Goal: Task Accomplishment & Management: Complete application form

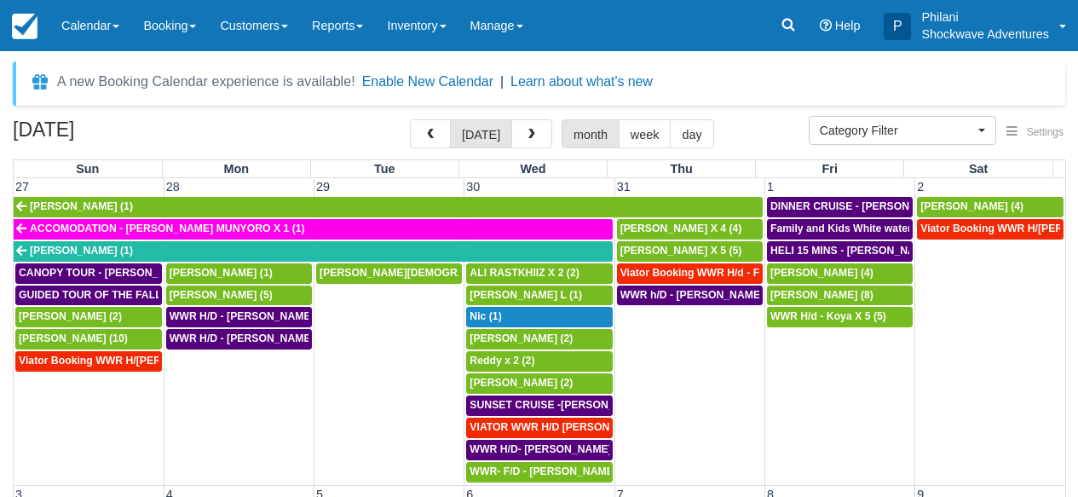
select select
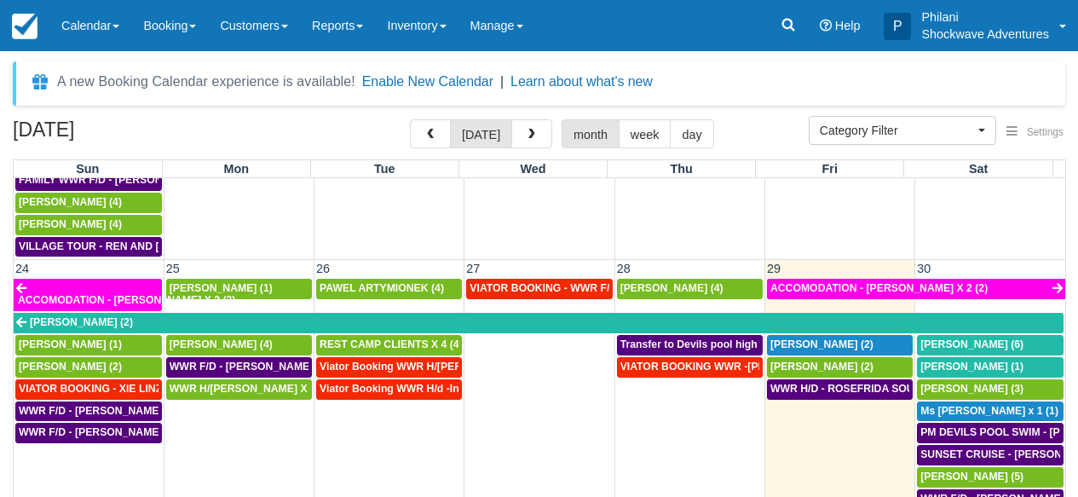
scroll to position [1100, 0]
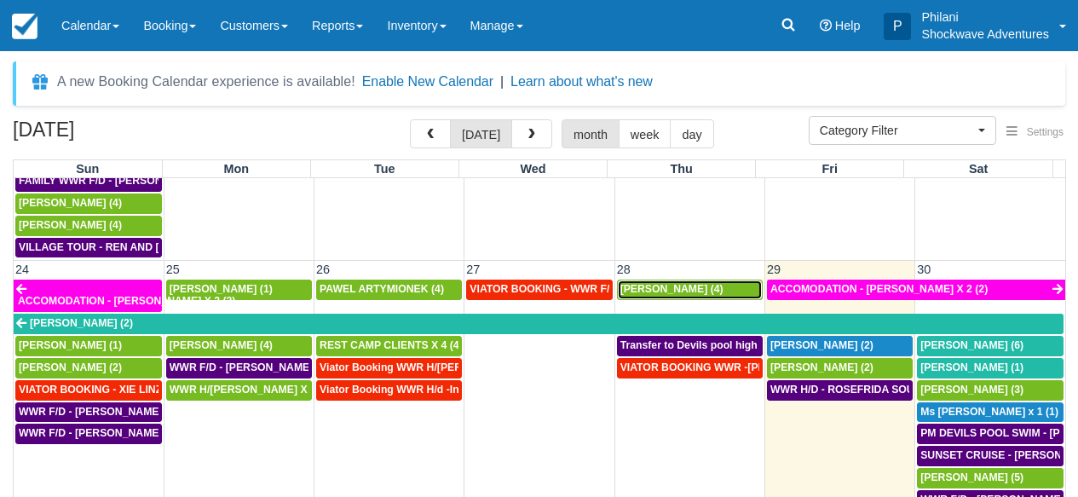
click at [687, 283] on span "[PERSON_NAME] (4)" at bounding box center [671, 289] width 103 height 12
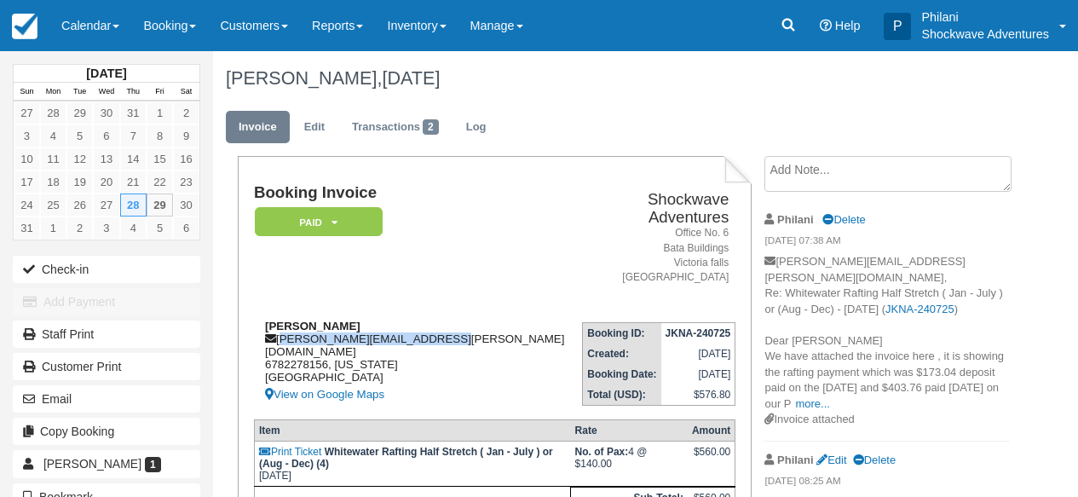
drag, startPoint x: 279, startPoint y: 326, endPoint x: 435, endPoint y: 332, distance: 156.1
click at [453, 330] on div "Baskar Masilamani baskar.masilamani@gmail.com 6782278156, Georgia United States…" at bounding box center [414, 362] width 320 height 85
copy div "baskar.masilamani@gmail.com"
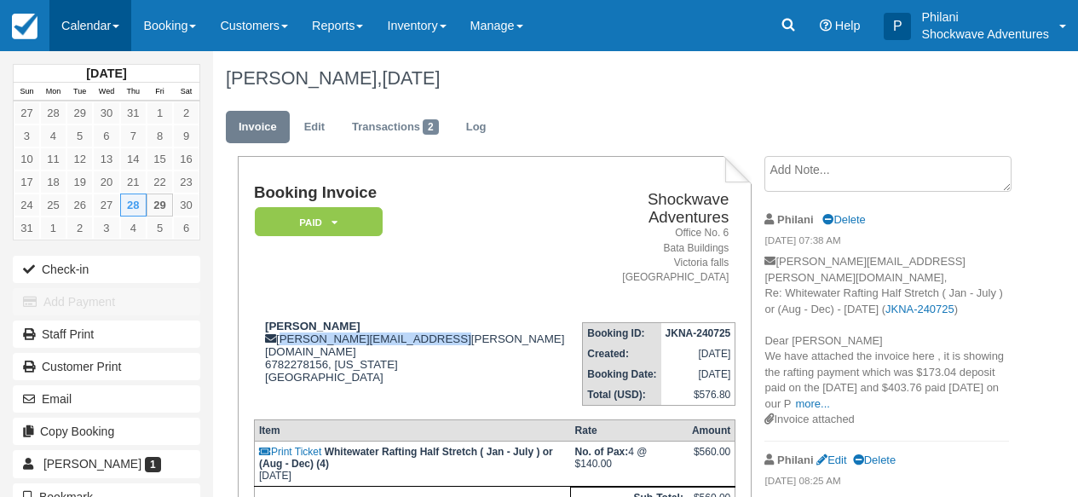
click at [109, 27] on link "Calendar" at bounding box center [90, 25] width 82 height 51
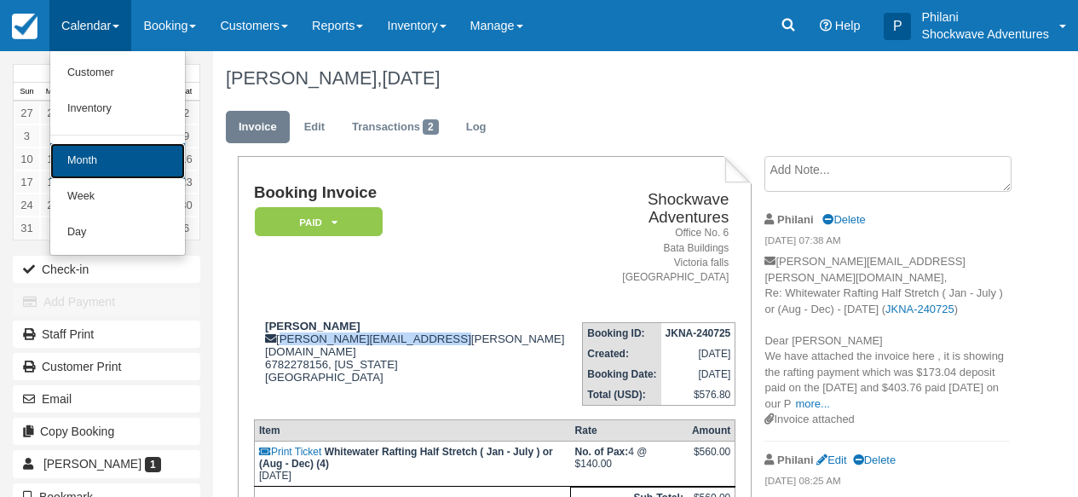
click at [125, 164] on link "Month" at bounding box center [117, 161] width 135 height 36
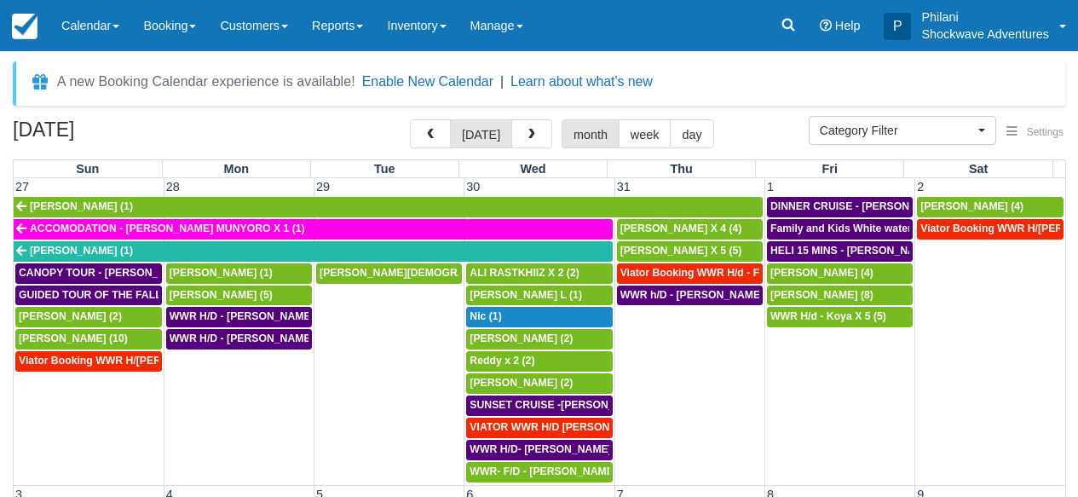
select select
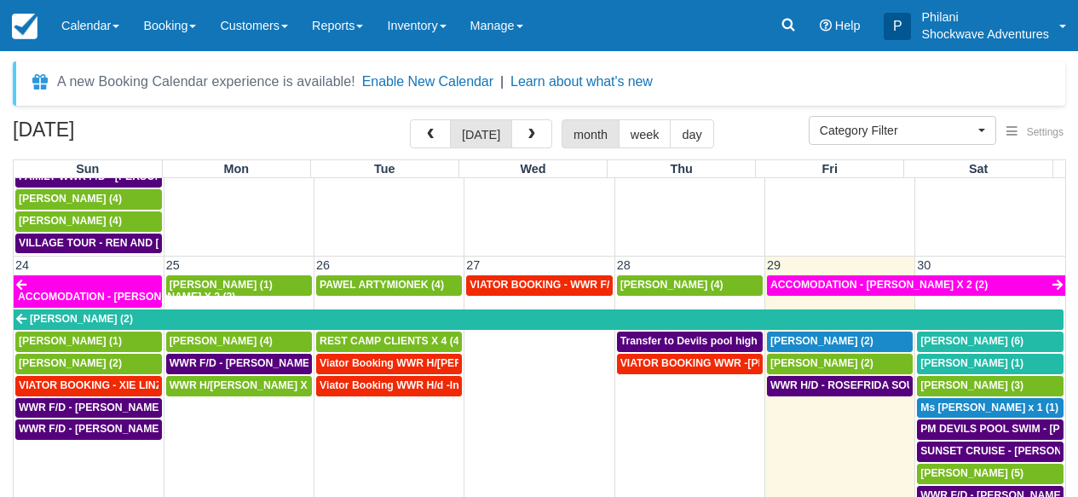
scroll to position [1151, 0]
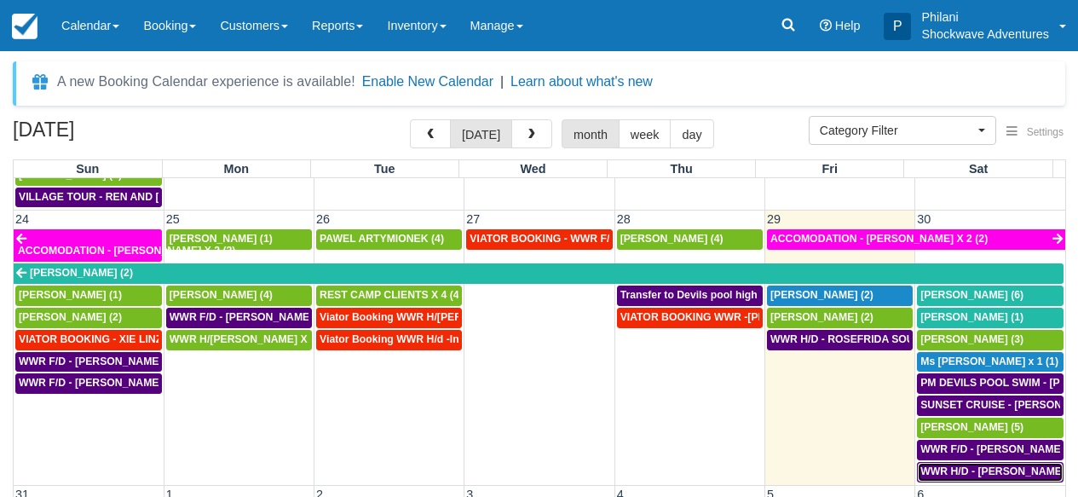
click at [968, 465] on span "WWR H/D - [PERSON_NAME] X 2 (2)" at bounding box center [1009, 471] width 179 height 12
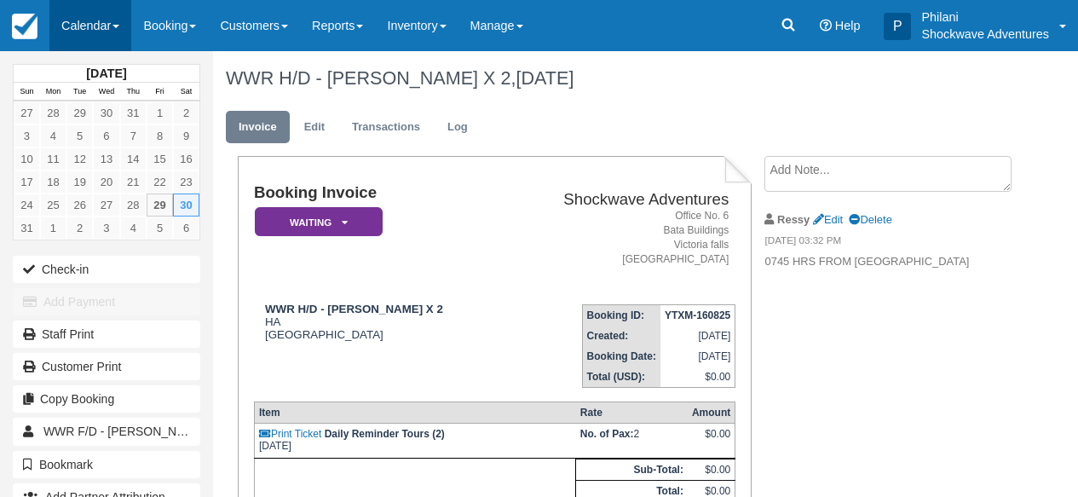
click at [113, 30] on link "Calendar" at bounding box center [90, 25] width 82 height 51
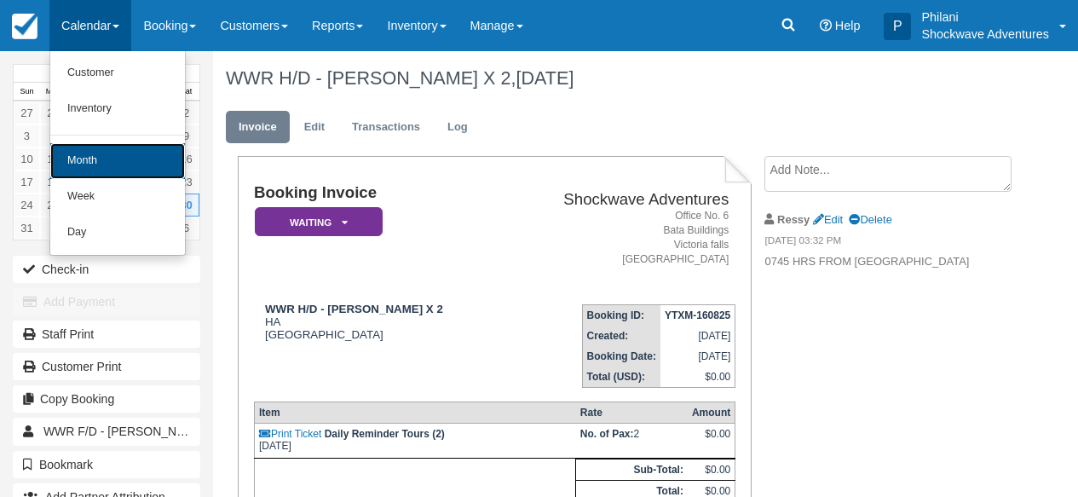
click at [142, 170] on link "Month" at bounding box center [117, 161] width 135 height 36
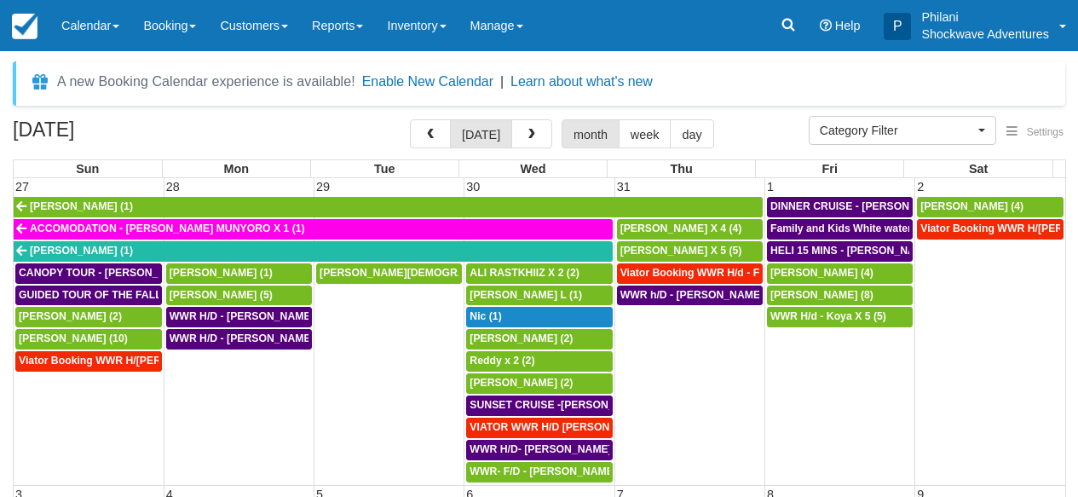
select select
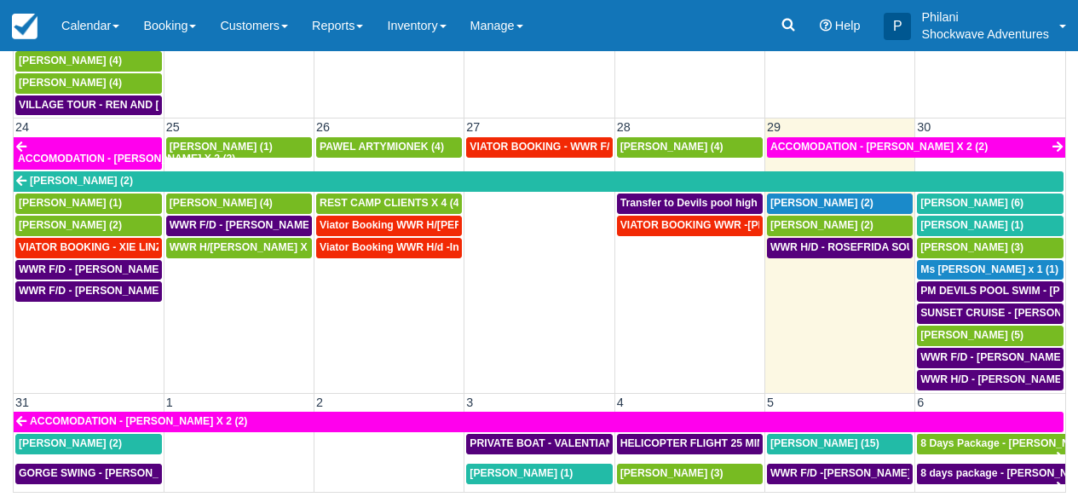
scroll to position [993, 0]
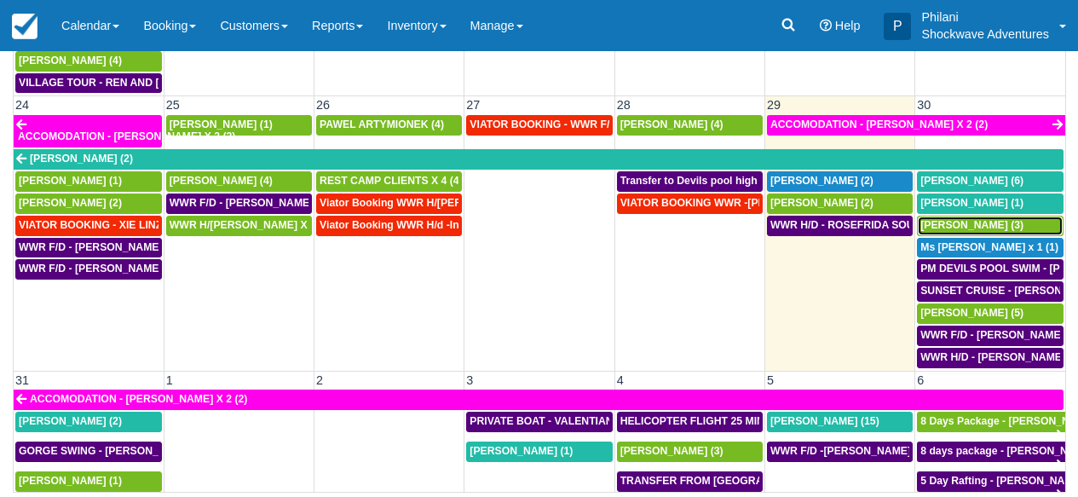
click at [971, 219] on span "Mauricio Cardenas (3)" at bounding box center [971, 225] width 103 height 12
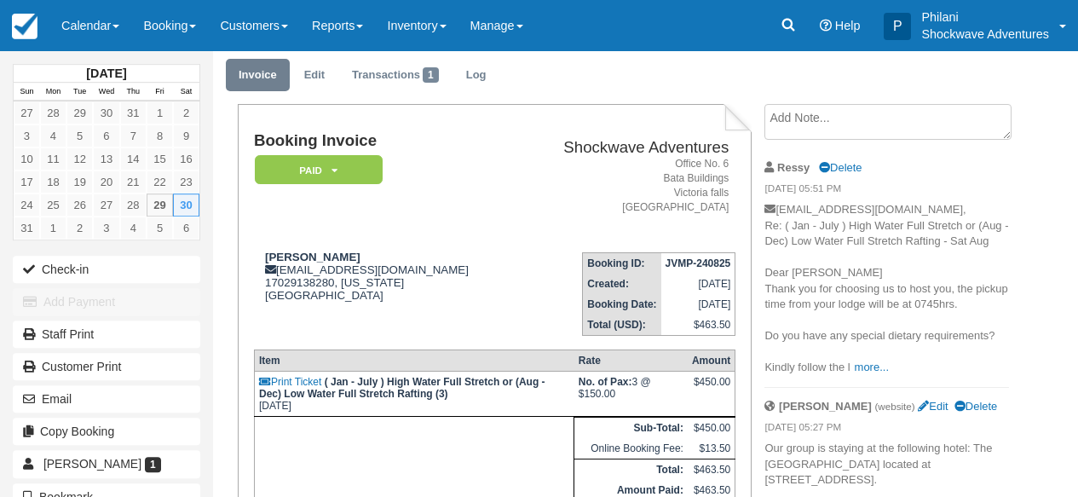
scroll to position [109, 0]
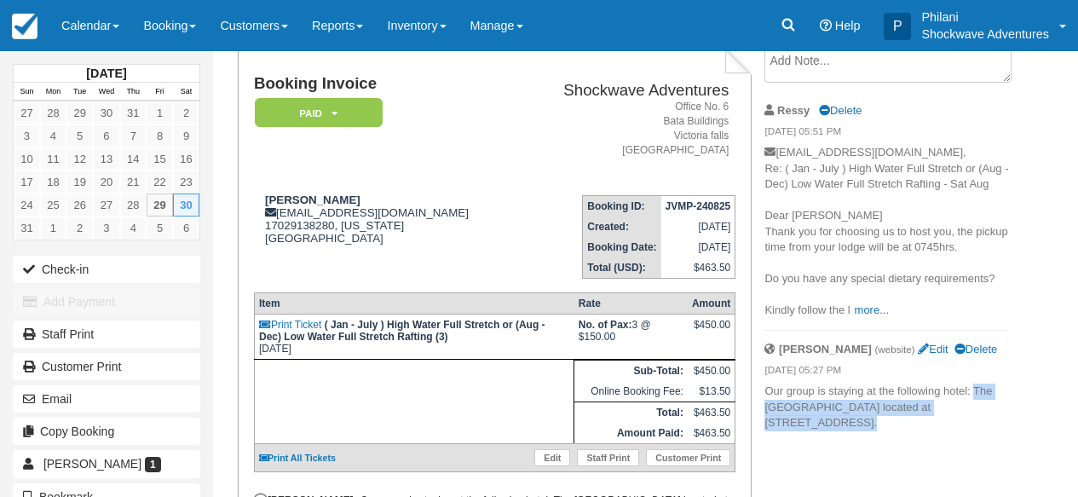
drag, startPoint x: 978, startPoint y: 405, endPoint x: 972, endPoint y: 428, distance: 23.8
click at [1024, 388] on html "Menu Calendar Customer Inventory Month Week Day Booking Daily Manifest Daily Li…" at bounding box center [539, 139] width 1078 height 497
click at [1025, 357] on div "August 2025 Sun Mon Tue Wed Thu Fri Sat 27 28 29 30 31 1 2 3 4 5 6 7 8 9 10 11 …" at bounding box center [539, 165] width 1078 height 446
click at [994, 254] on p "maurieng@gmail.com, Re: ( Jan - July ) High Water Full Stretch or (Aug - Dec) L…" at bounding box center [887, 232] width 244 height 174
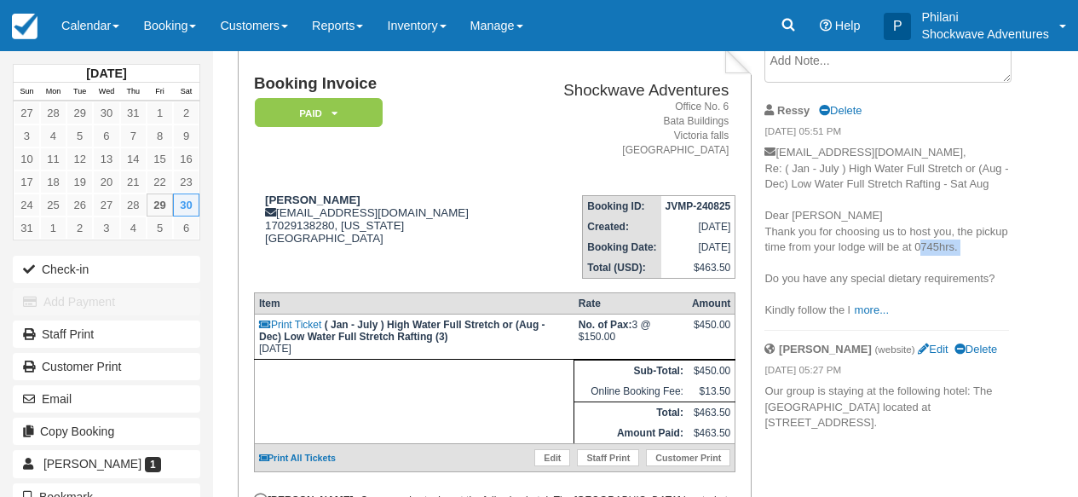
copy p "0745hrs."
click at [94, 4] on link "Calendar" at bounding box center [90, 25] width 82 height 51
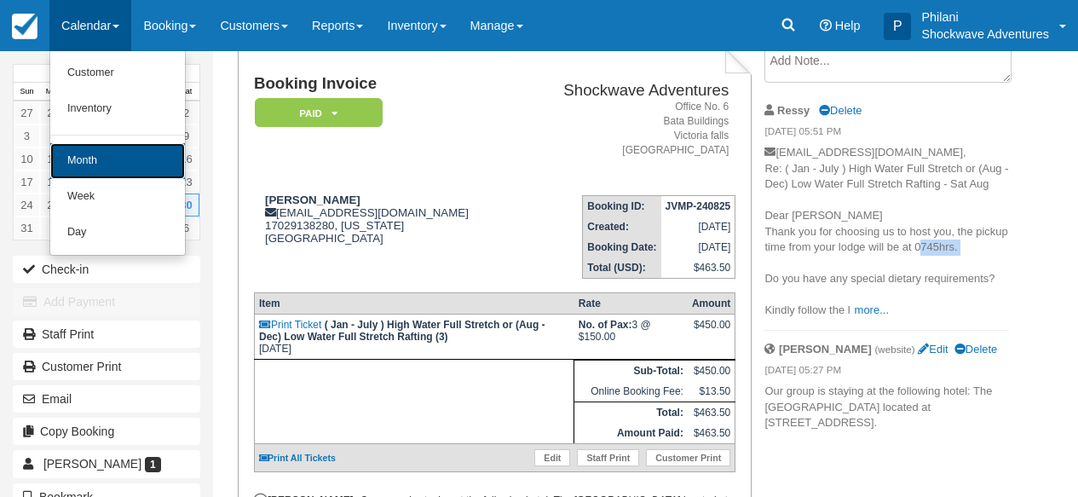
click at [97, 153] on link "Month" at bounding box center [117, 161] width 135 height 36
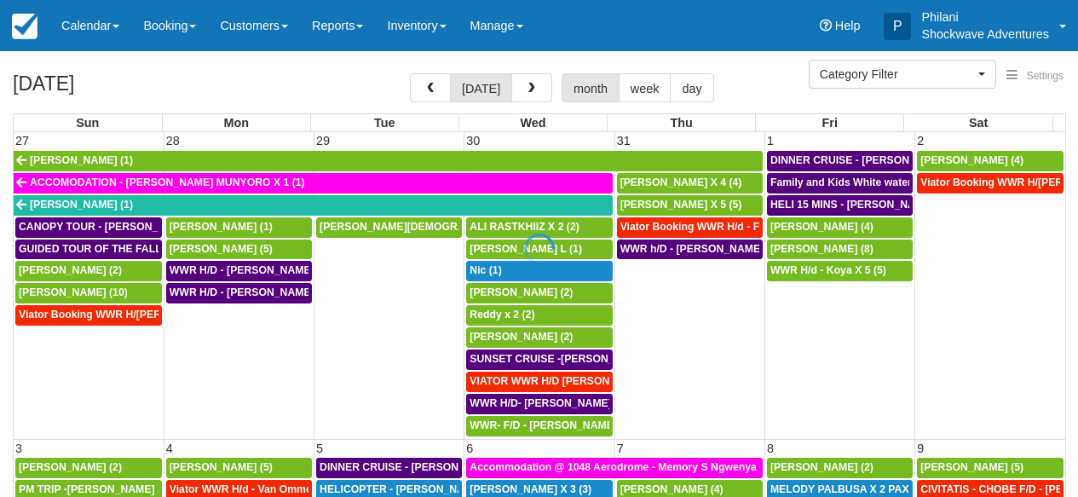
select select
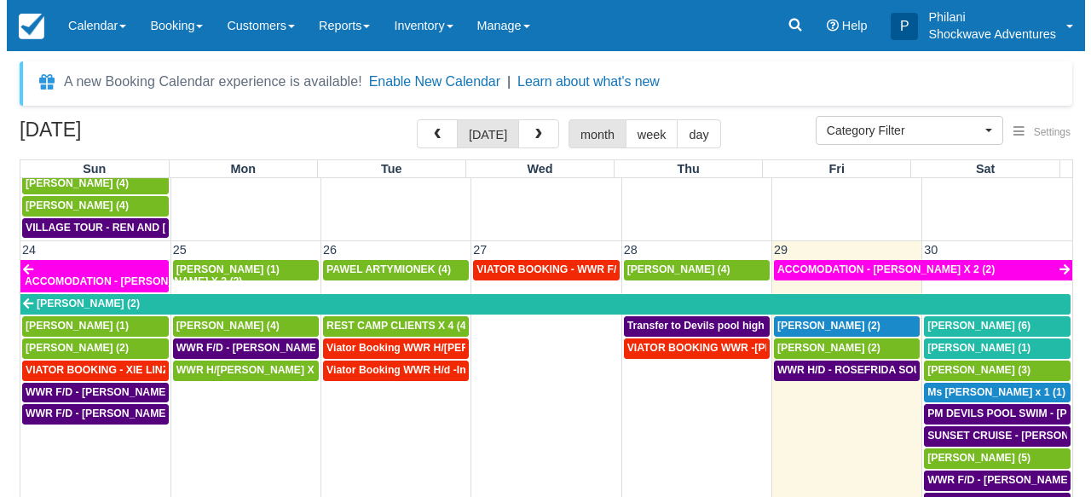
scroll to position [1177, 0]
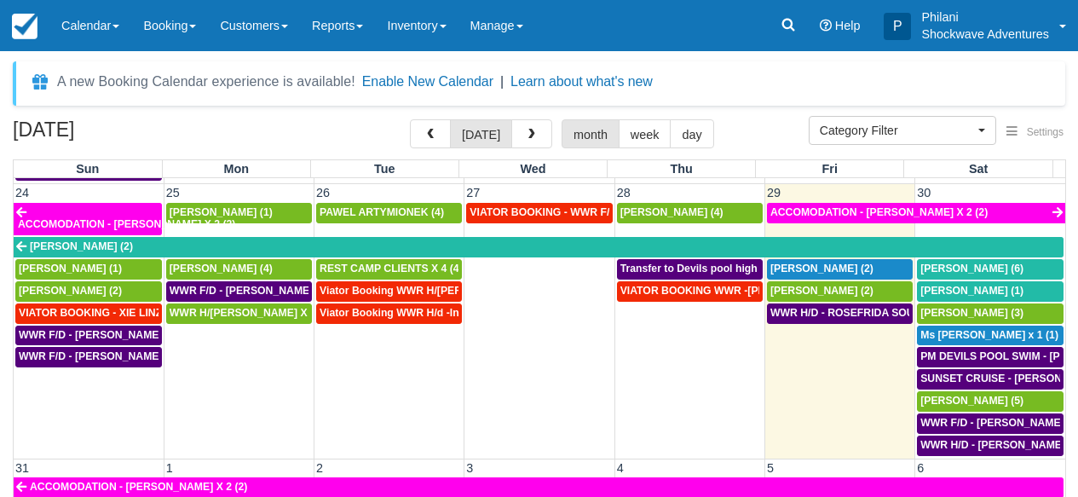
click at [990, 189] on td "30" at bounding box center [990, 193] width 150 height 18
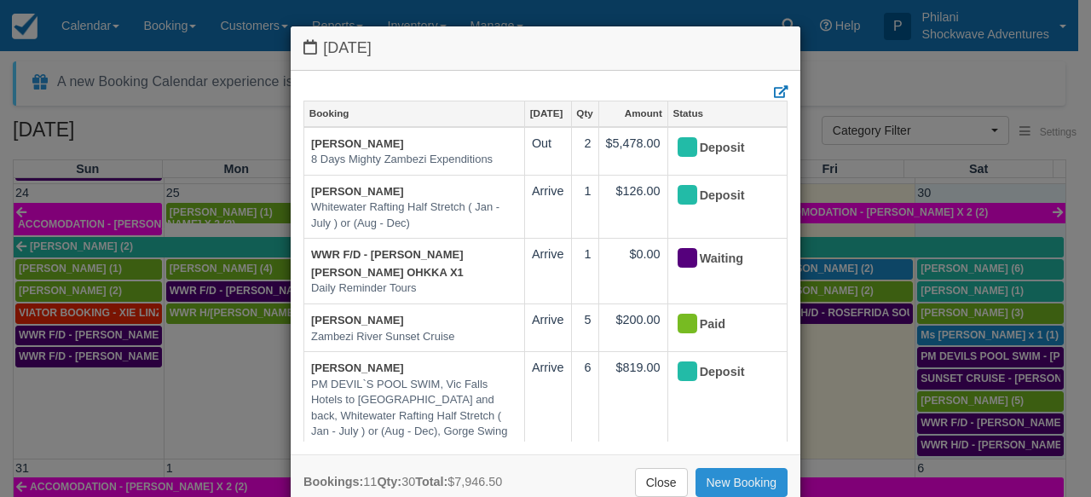
click at [743, 486] on link "New Booking" at bounding box center [741, 482] width 93 height 29
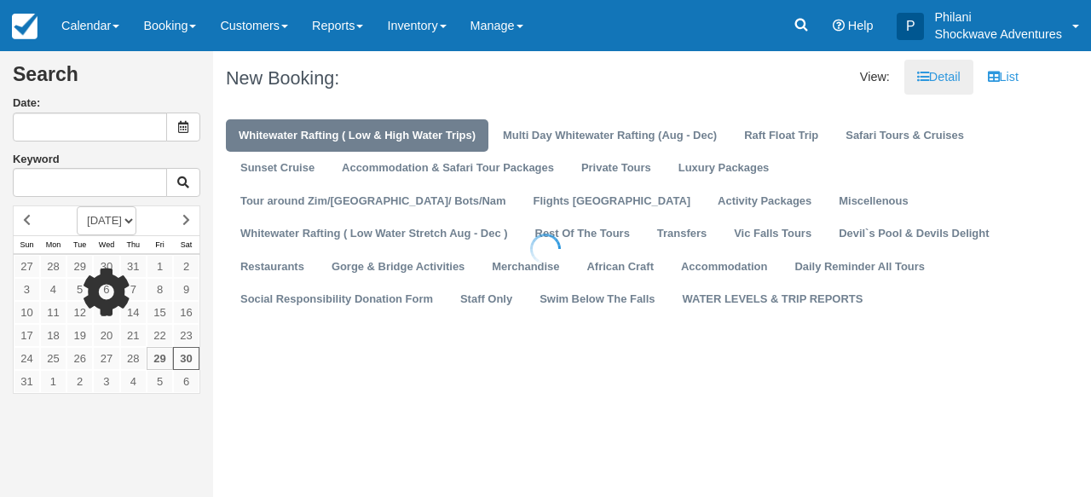
type input "[DATE]"
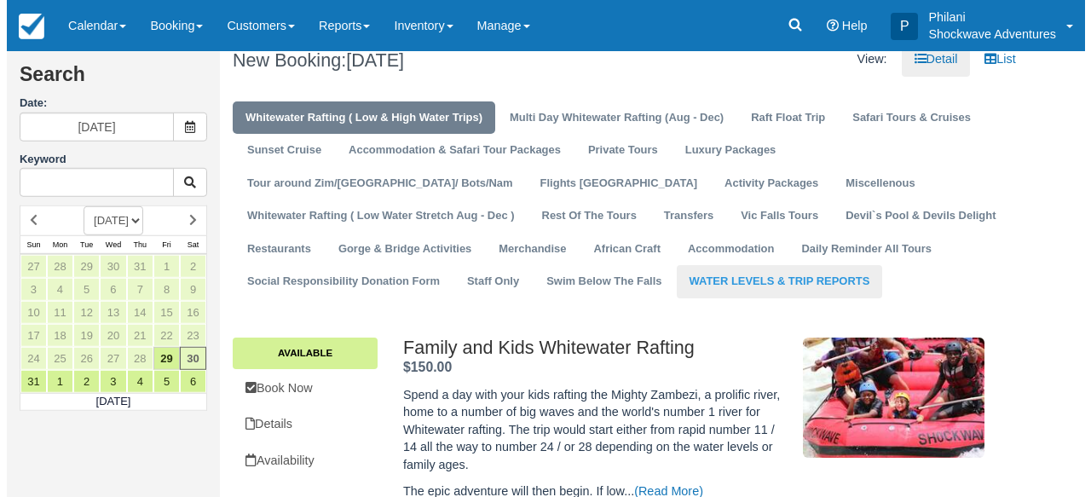
scroll to position [14, 0]
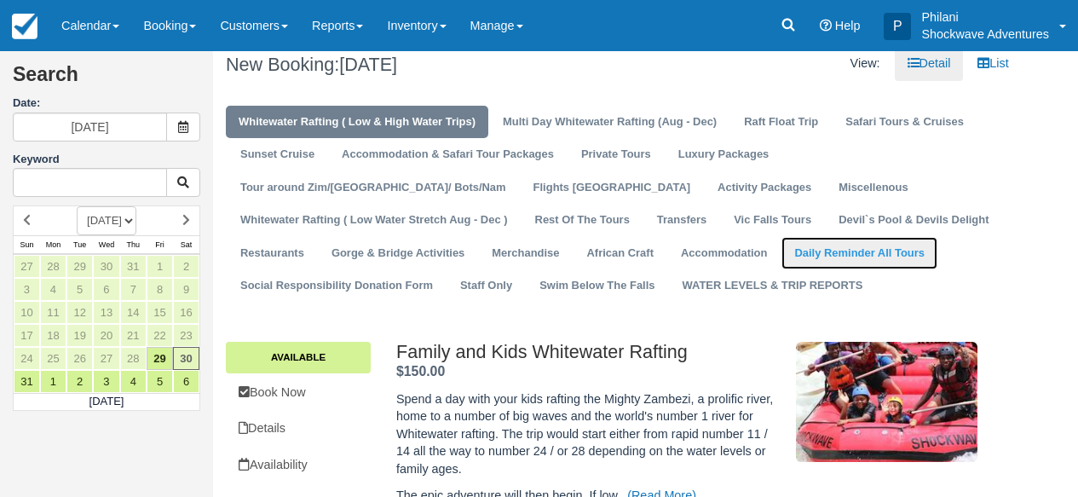
click at [782, 245] on link "Daily Reminder All Tours" at bounding box center [860, 253] width 156 height 33
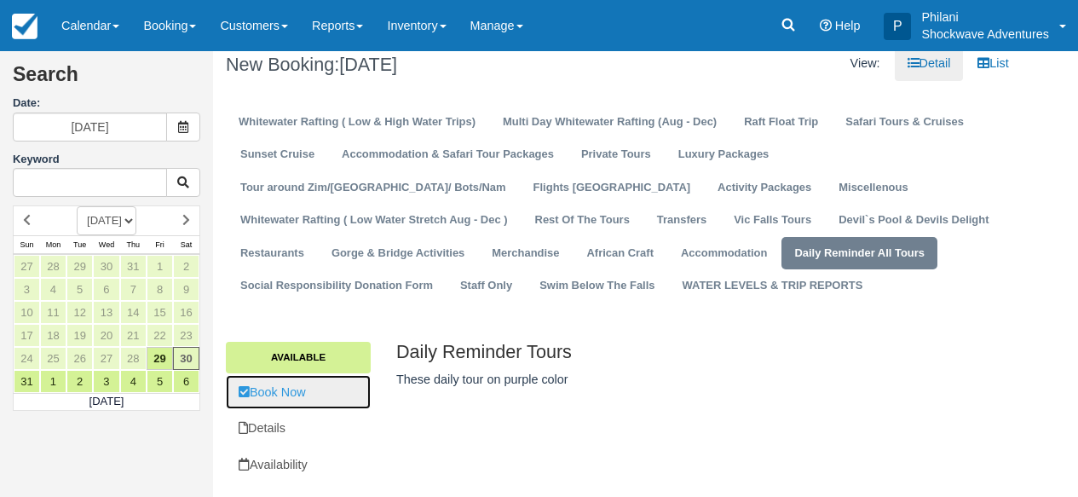
click at [266, 387] on link "Book Now" at bounding box center [298, 392] width 145 height 35
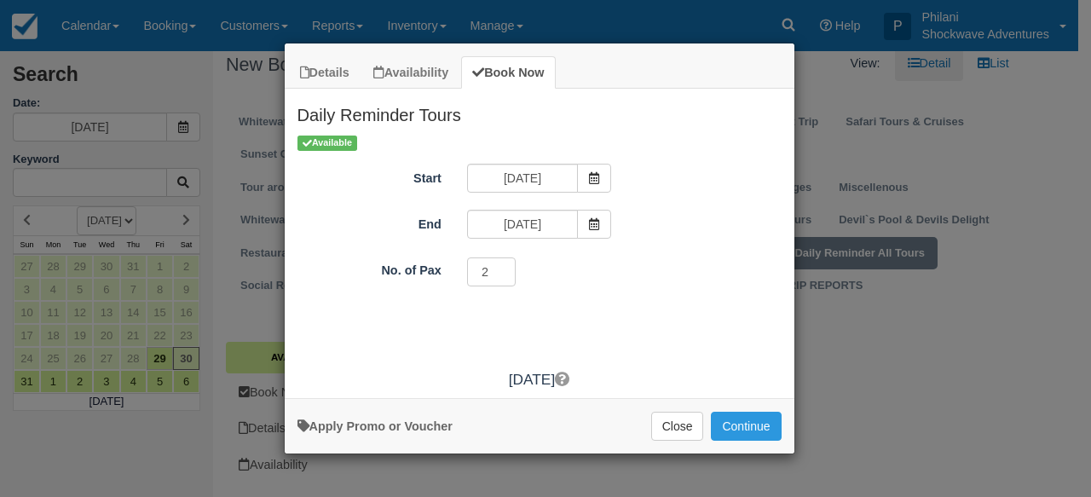
click at [505, 268] on input "2" at bounding box center [491, 271] width 49 height 29
type input "3"
click at [505, 268] on input "3" at bounding box center [491, 271] width 49 height 29
click at [764, 427] on button "Continue" at bounding box center [746, 426] width 70 height 29
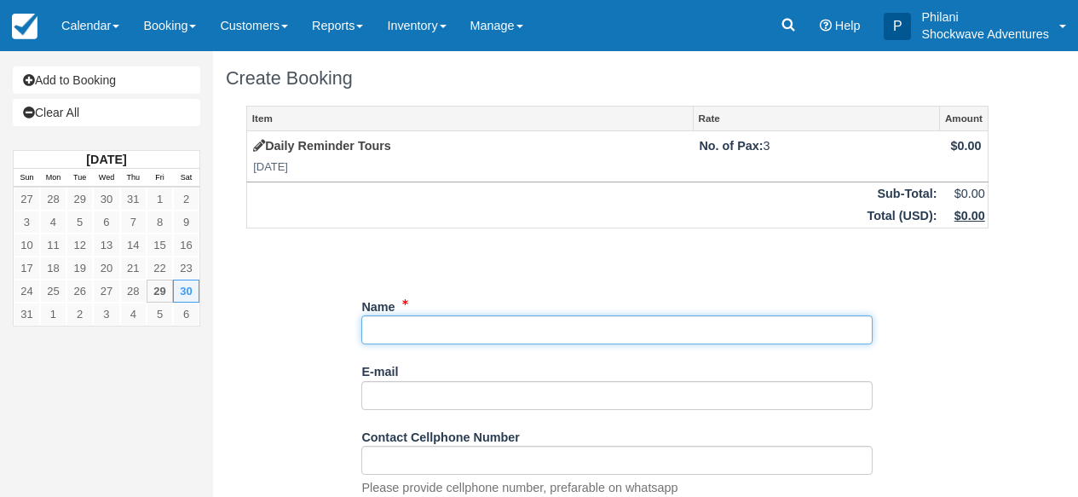
click at [533, 330] on input "Name" at bounding box center [616, 329] width 511 height 29
paste input "Mauricio Cardenas"
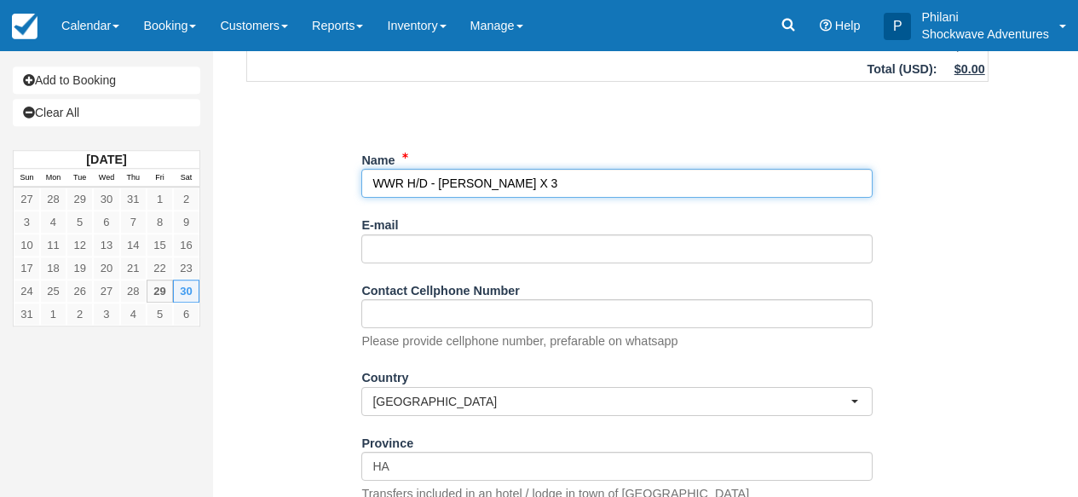
scroll to position [384, 0]
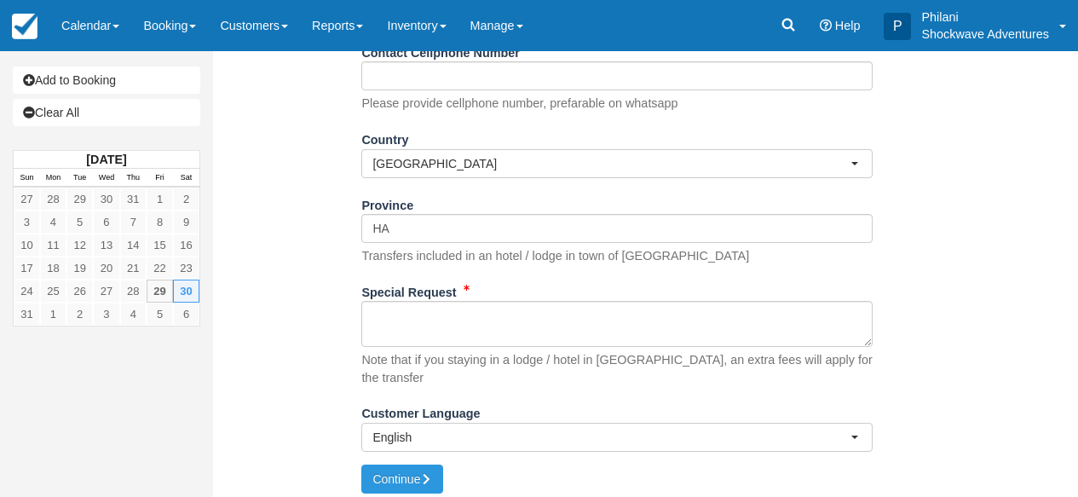
type input "WWR H/D - Mauricio Cardenas X 3"
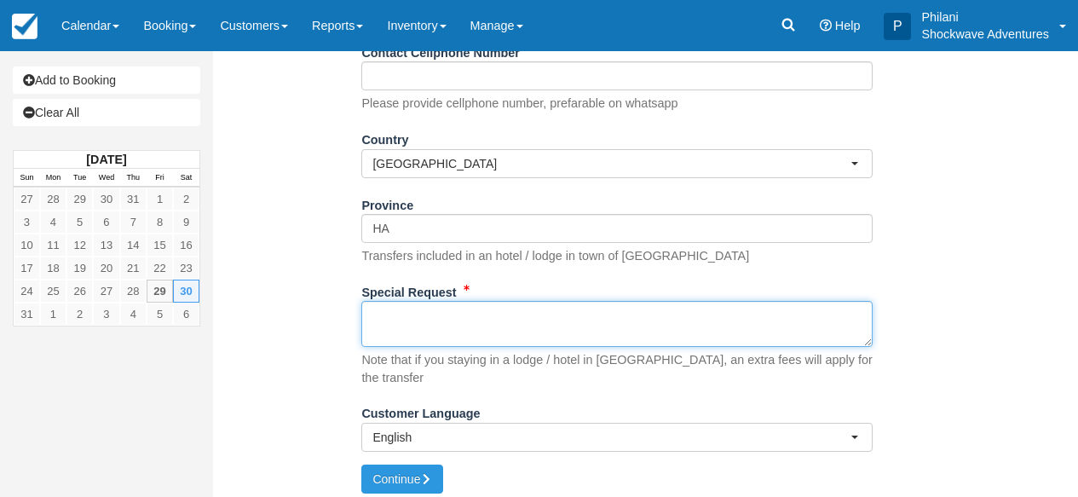
click at [534, 343] on textarea "Special Request" at bounding box center [616, 324] width 511 height 46
paste textarea "The Crescent Victoria Falls located at 1225 Aerodrom Lowdensity, Victoria Falls…"
paste textarea "0745hrs."
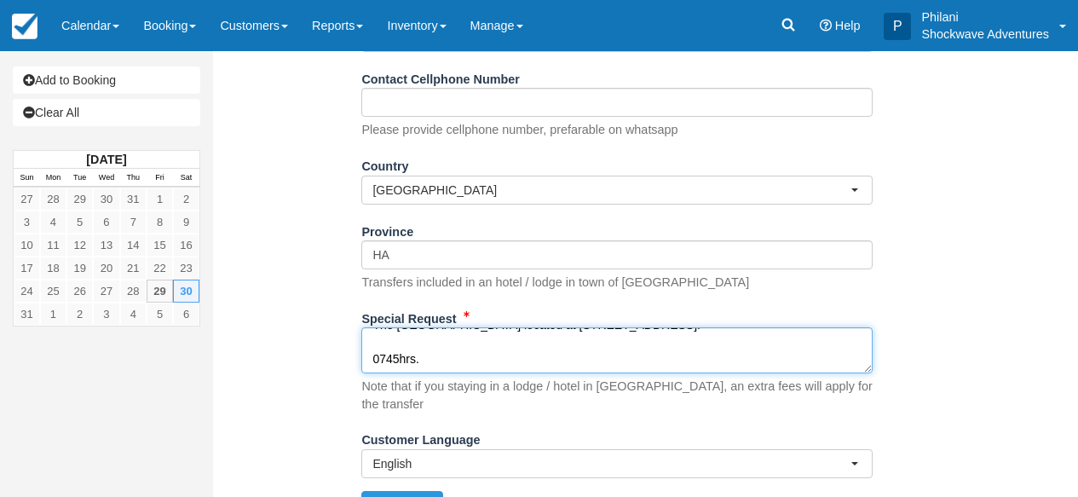
scroll to position [384, 0]
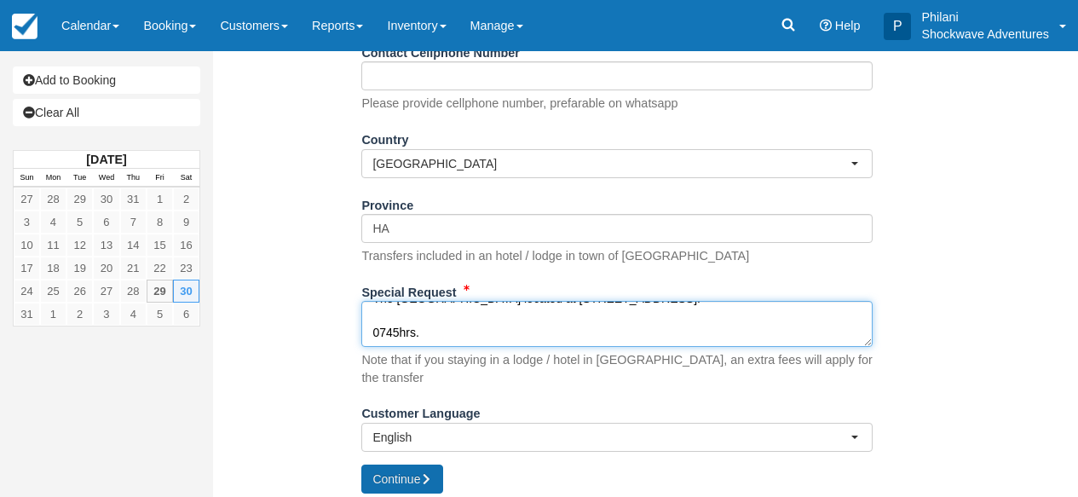
type textarea "The Crescent Victoria Falls located at 1225 Aerodrom Lowdensity, Victoria Falls…"
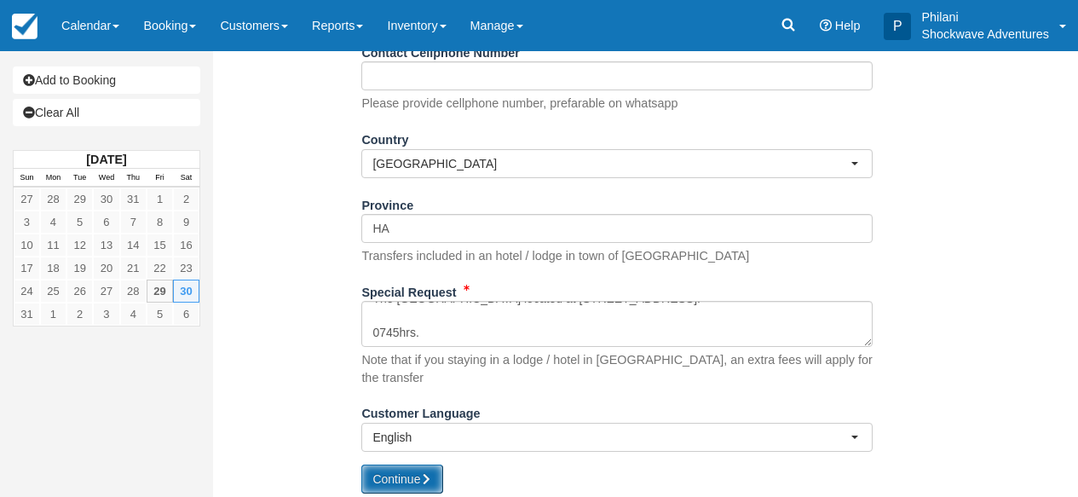
click at [424, 473] on icon "submit" at bounding box center [426, 479] width 12 height 12
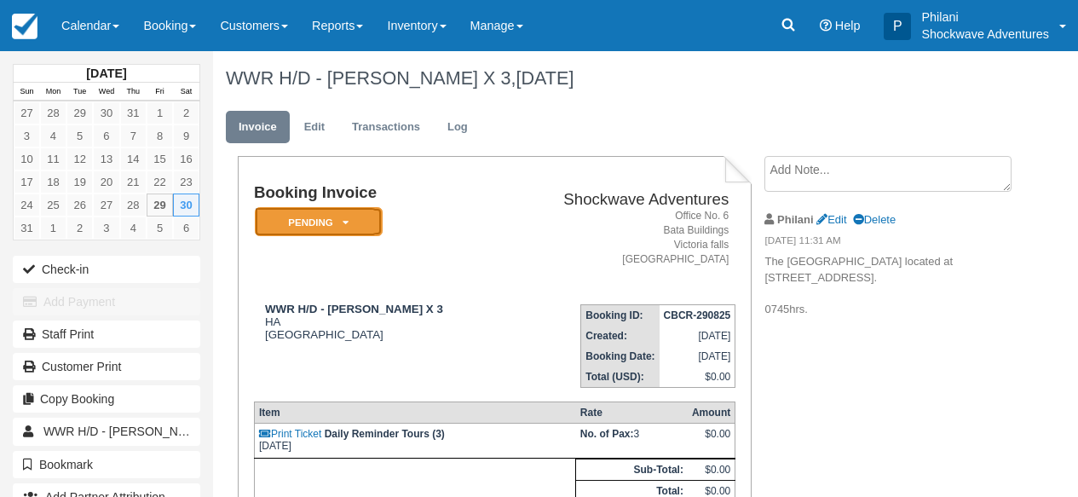
click at [374, 222] on em "Pending" at bounding box center [319, 222] width 128 height 30
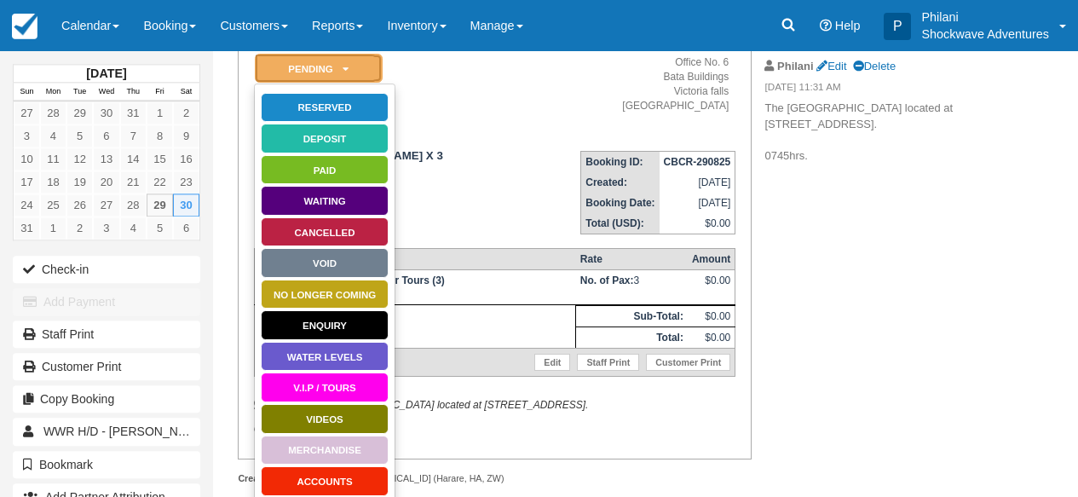
scroll to position [153, 0]
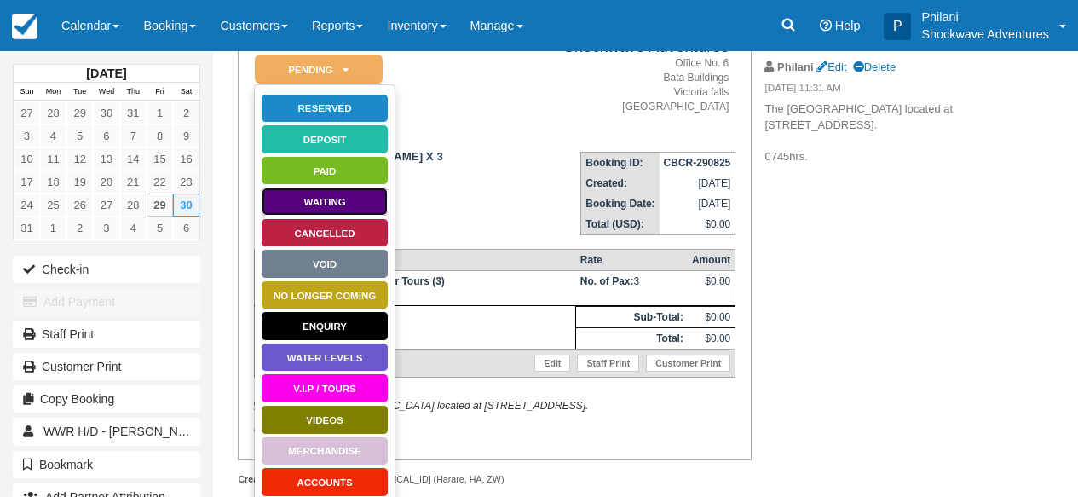
click at [340, 205] on link "Waiting" at bounding box center [325, 202] width 128 height 30
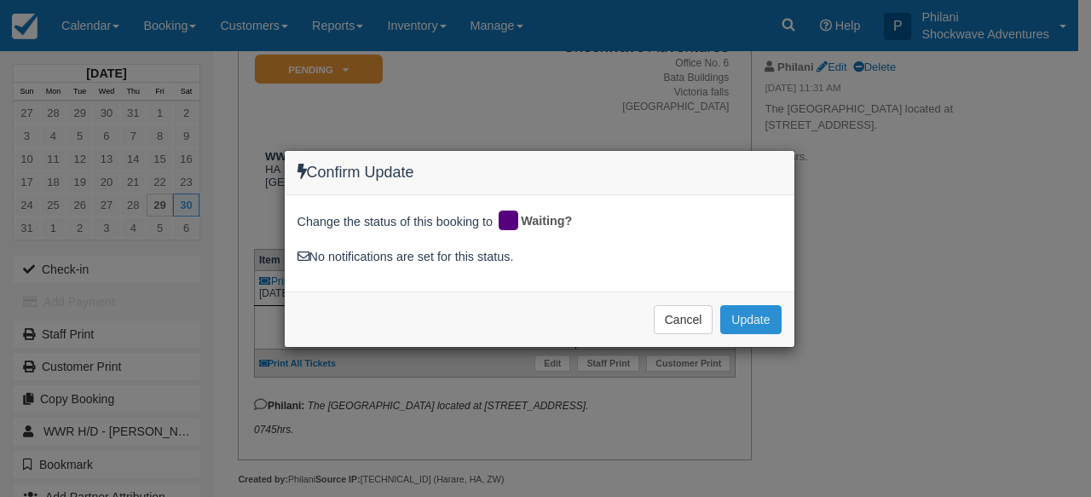
click at [764, 314] on button "Update" at bounding box center [750, 319] width 61 height 29
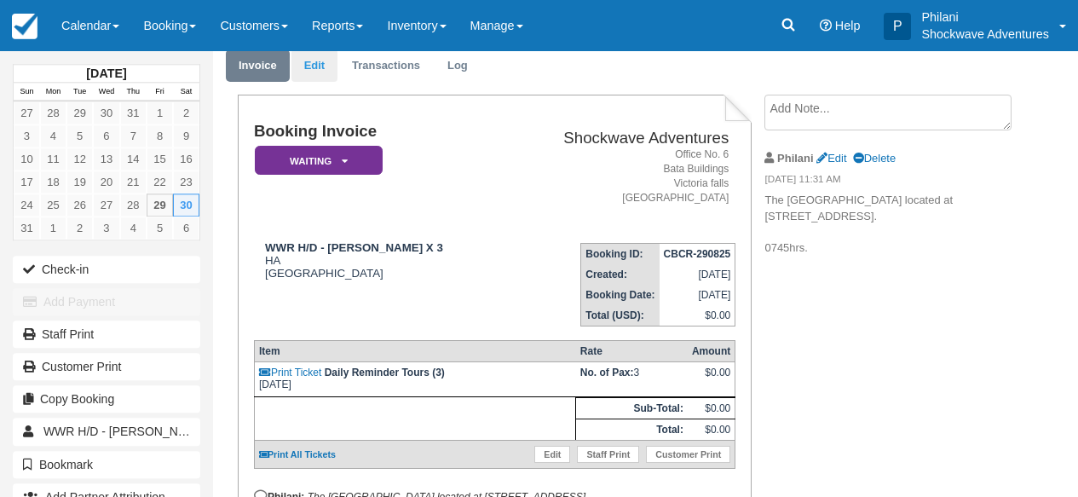
scroll to position [3, 0]
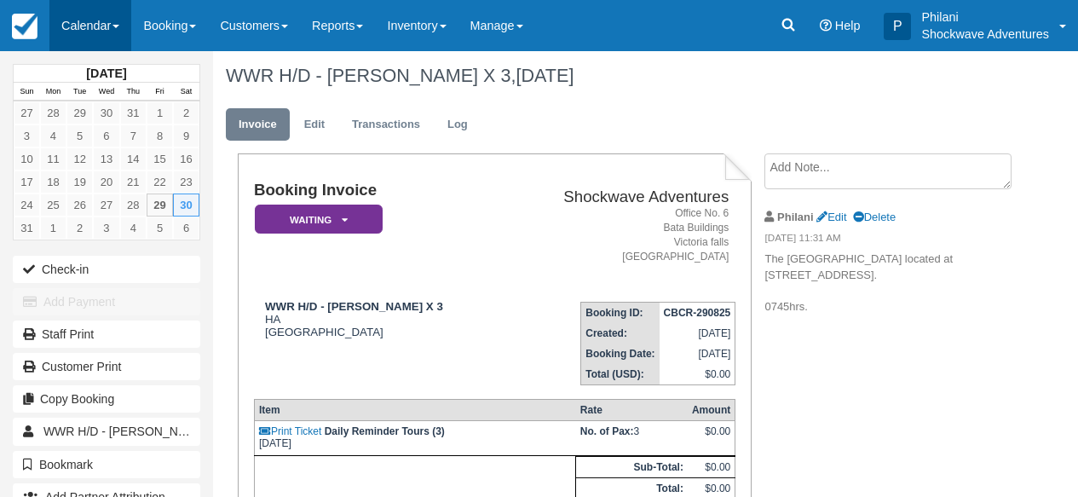
click at [119, 41] on link "Calendar" at bounding box center [90, 25] width 82 height 51
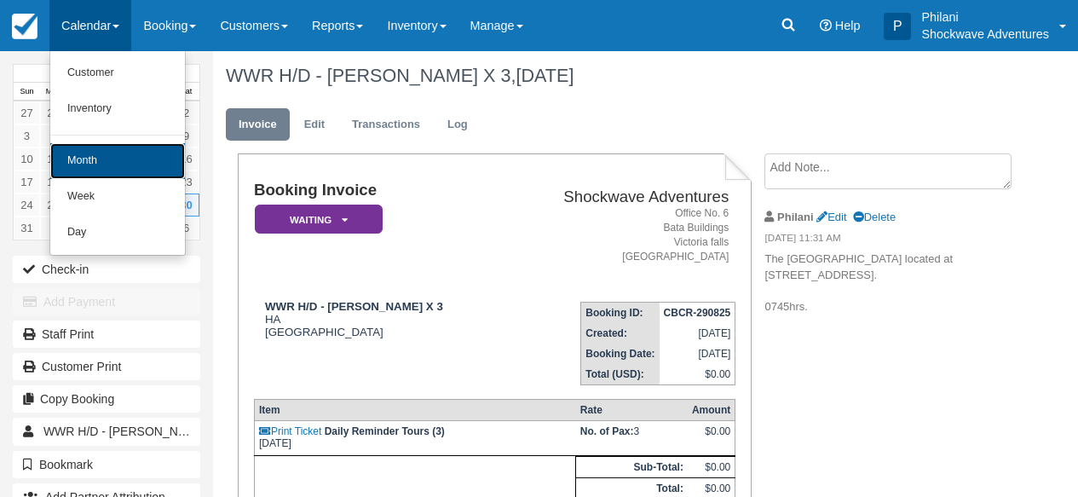
click at [118, 152] on link "Month" at bounding box center [117, 161] width 135 height 36
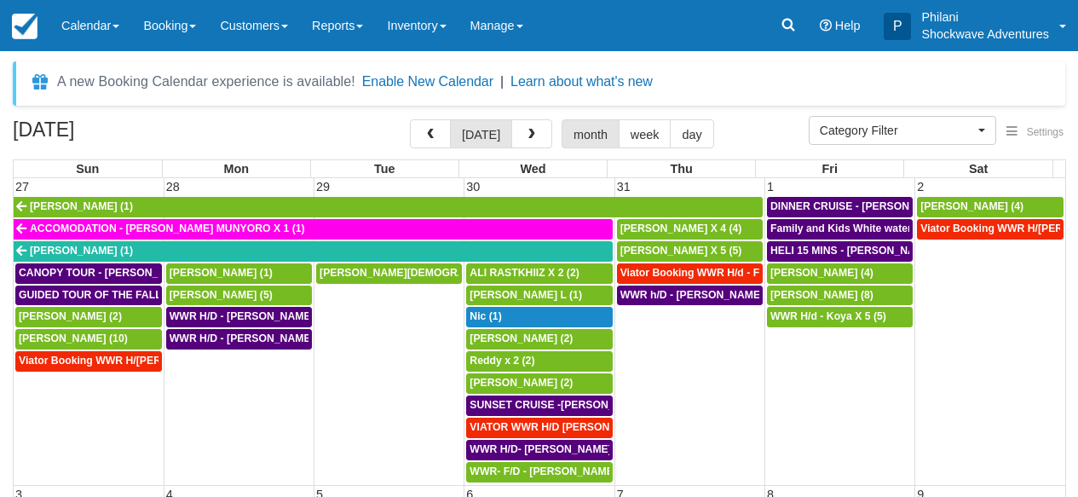
select select
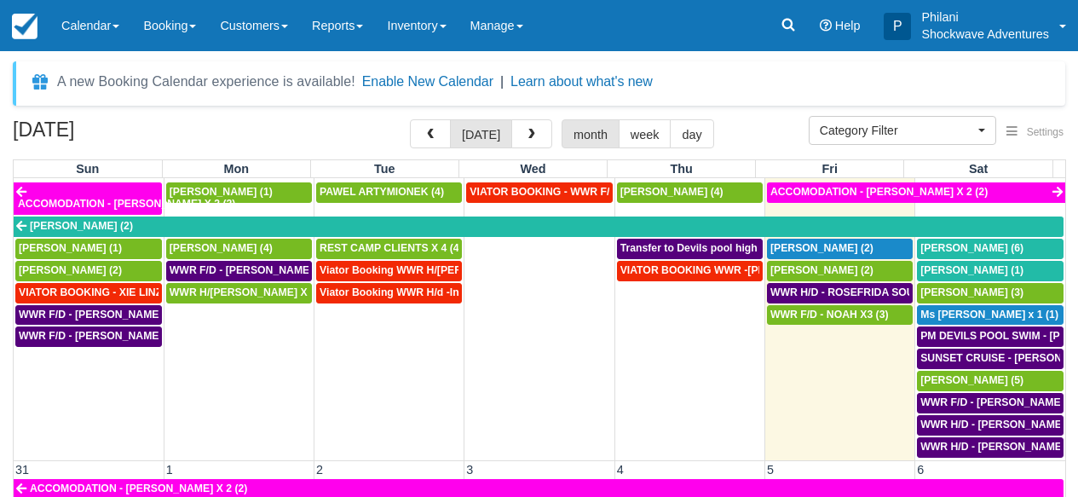
scroll to position [1199, 0]
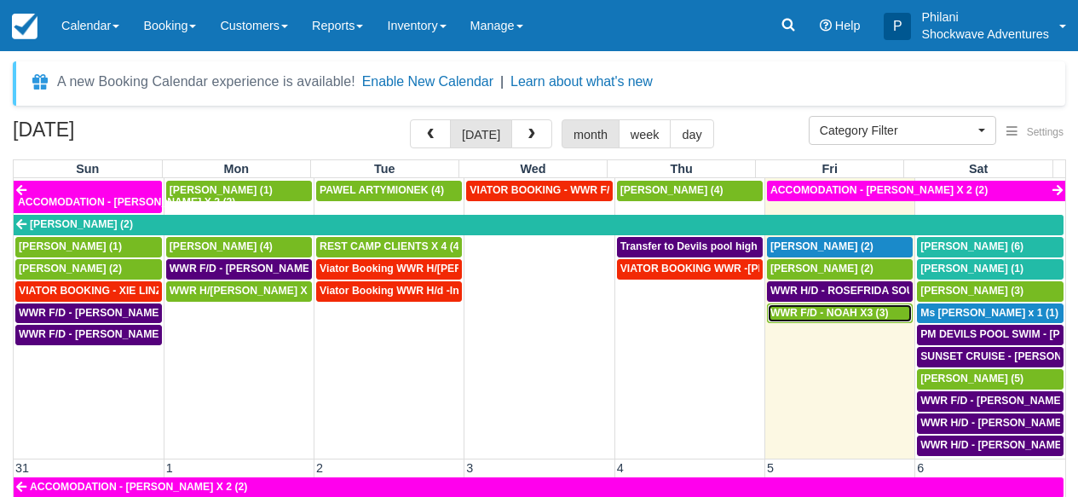
click at [863, 307] on span "WWR F/D - NOAH X3 (3)" at bounding box center [829, 313] width 118 height 12
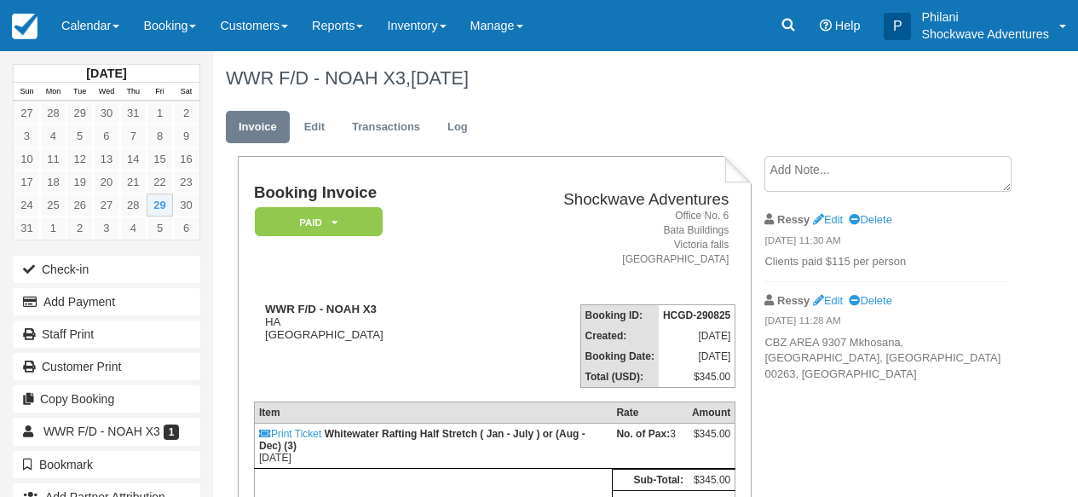
scroll to position [95, 0]
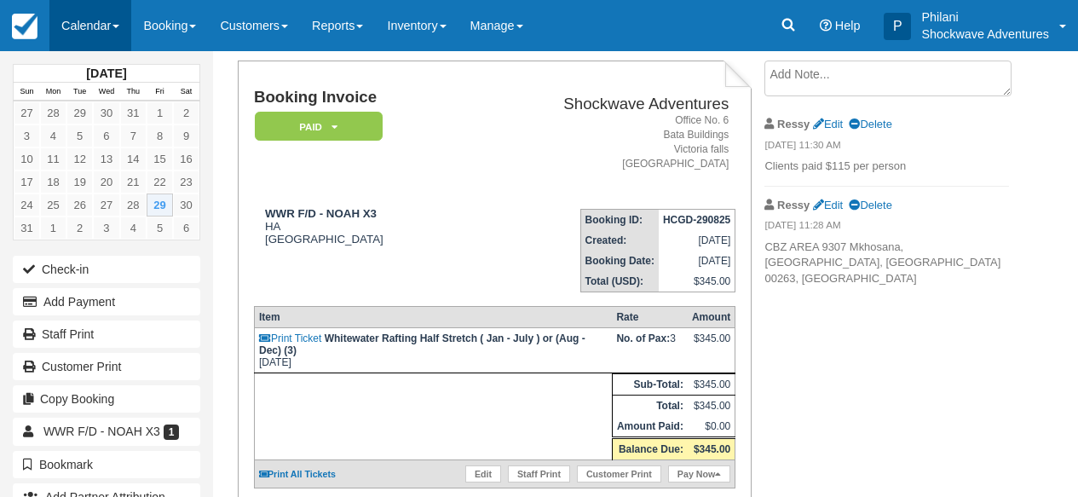
click at [74, 20] on link "Calendar" at bounding box center [90, 25] width 82 height 51
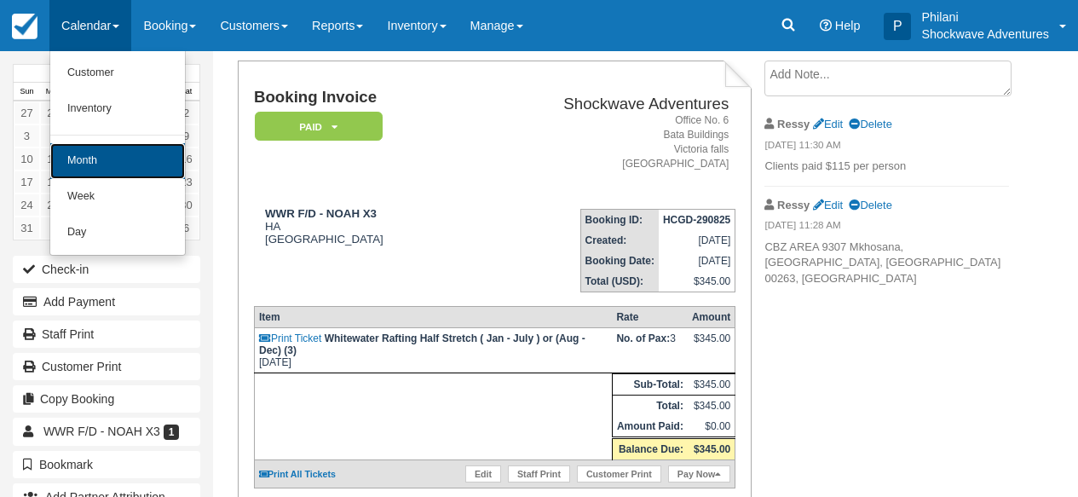
click at [114, 159] on link "Month" at bounding box center [117, 161] width 135 height 36
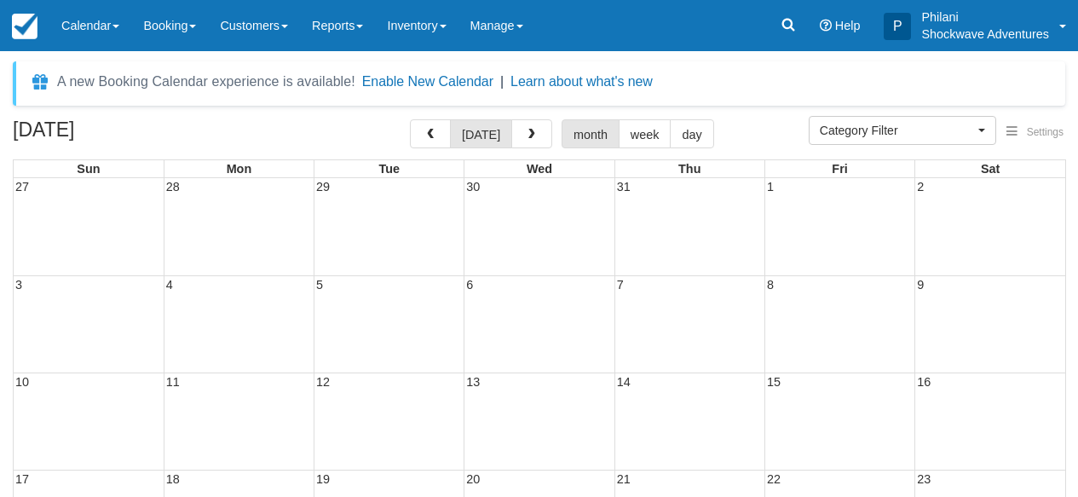
select select
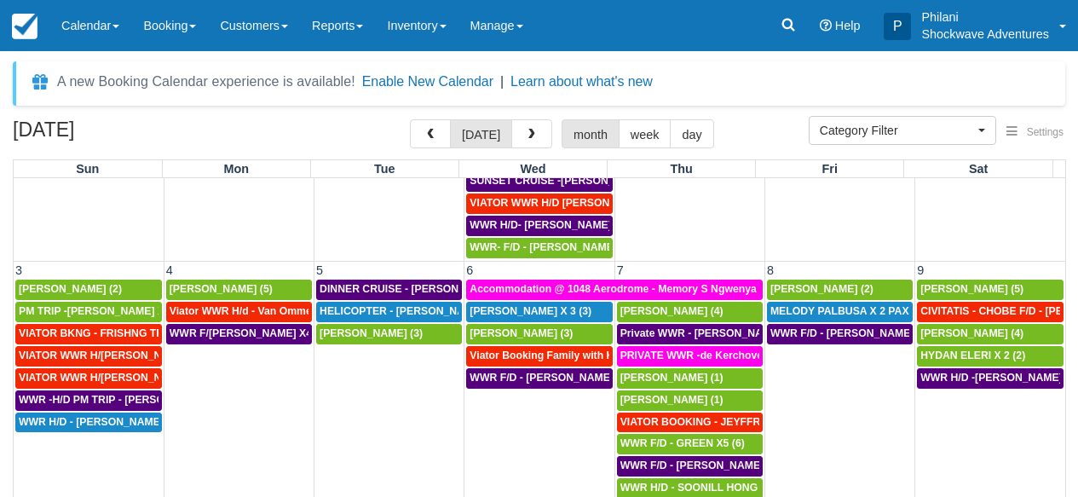
scroll to position [291, 0]
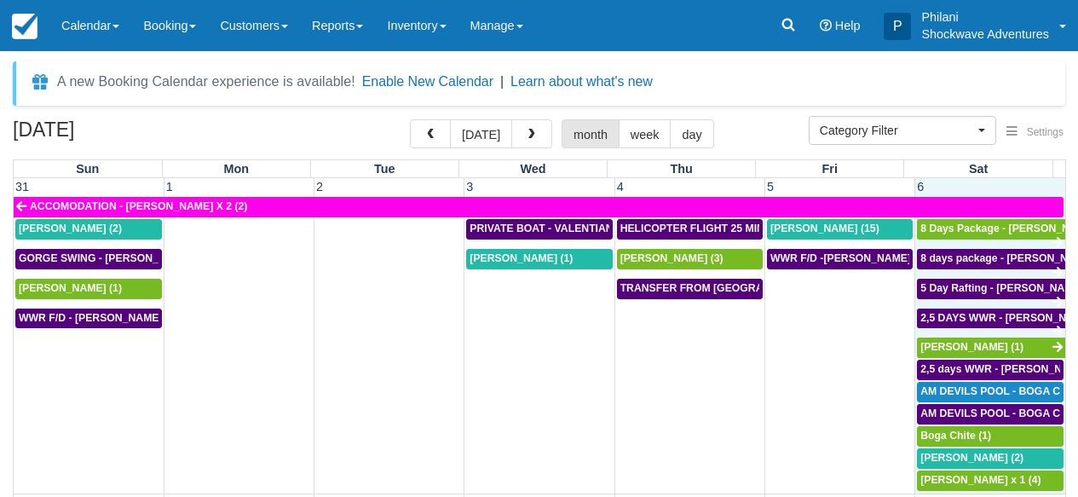
click at [959, 187] on td "6" at bounding box center [990, 187] width 150 height 18
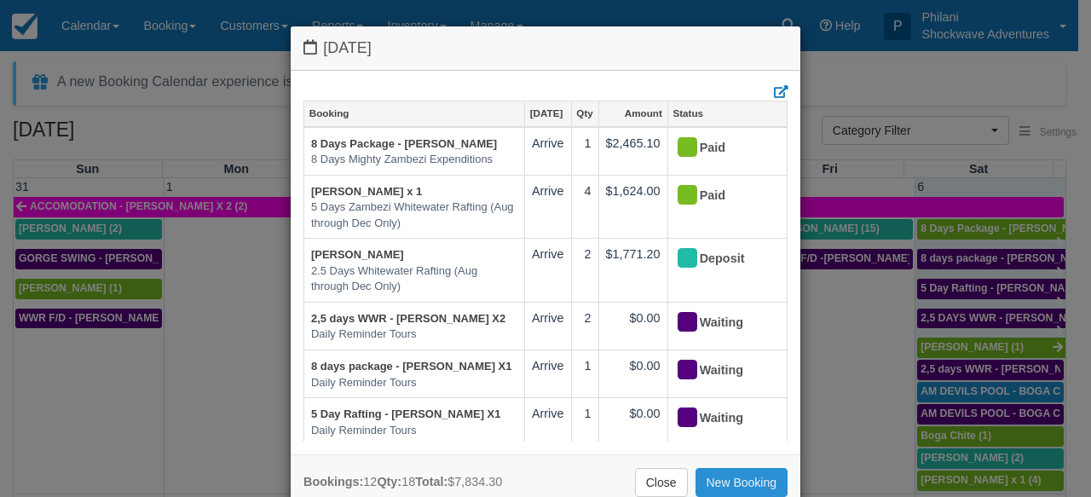
click at [750, 489] on link "New Booking" at bounding box center [741, 482] width 93 height 29
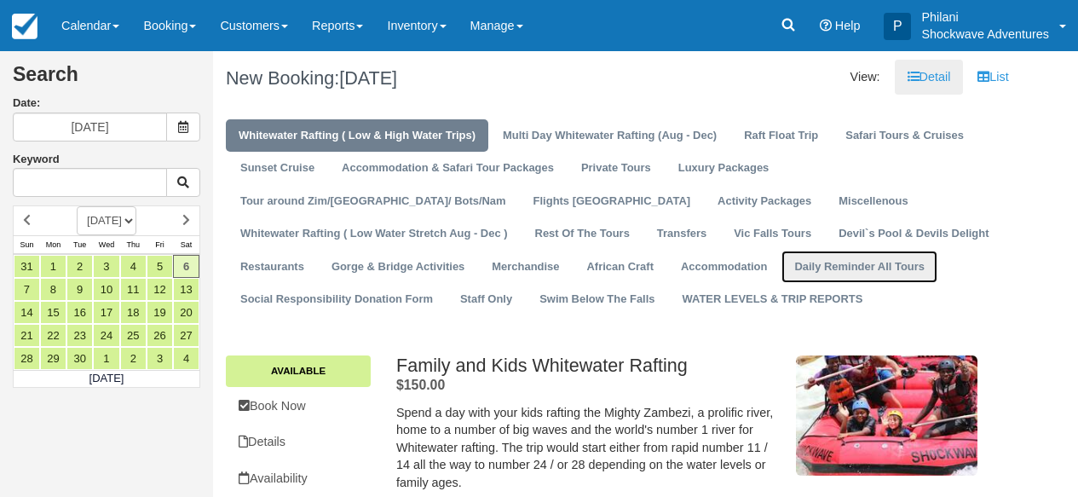
click at [782, 263] on link "Daily Reminder All Tours" at bounding box center [860, 267] width 156 height 33
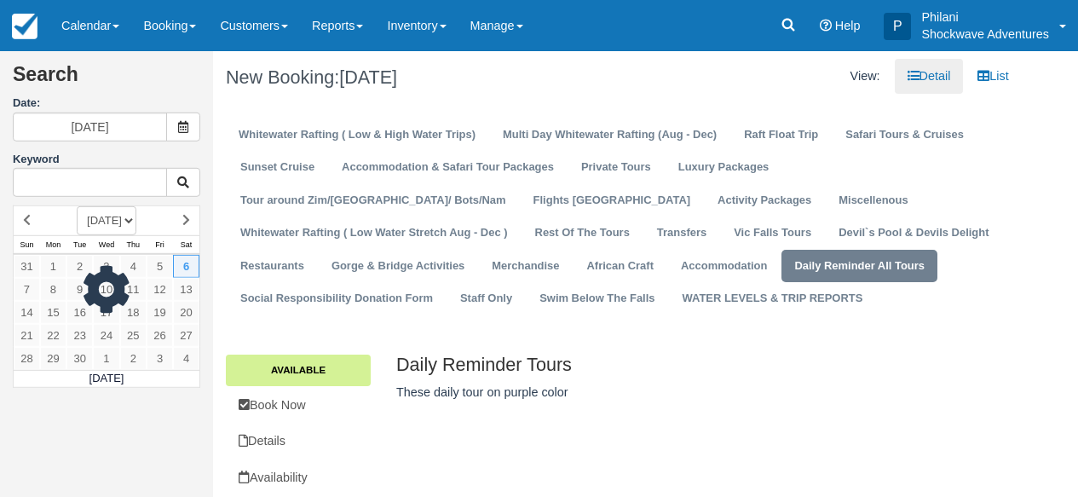
scroll to position [18, 0]
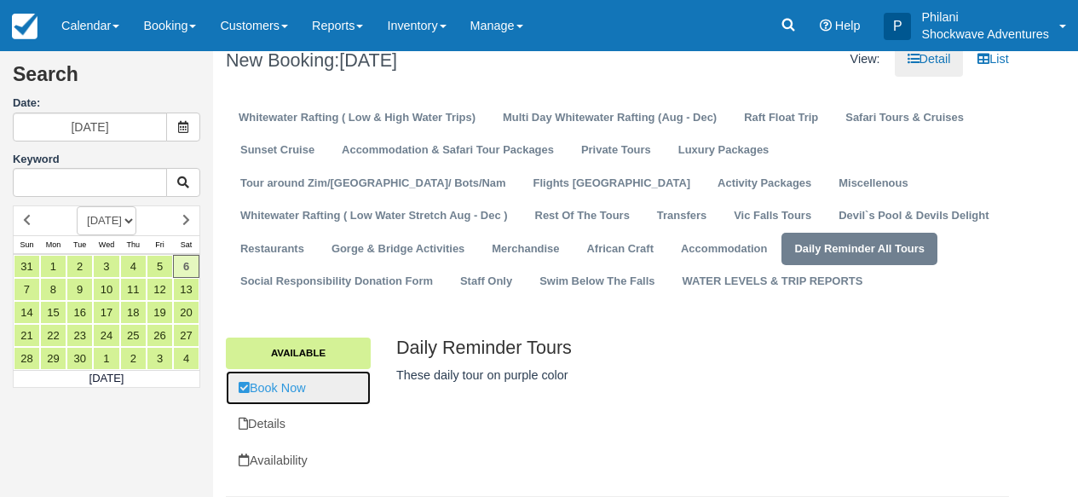
click at [296, 402] on link "Book Now" at bounding box center [298, 388] width 145 height 35
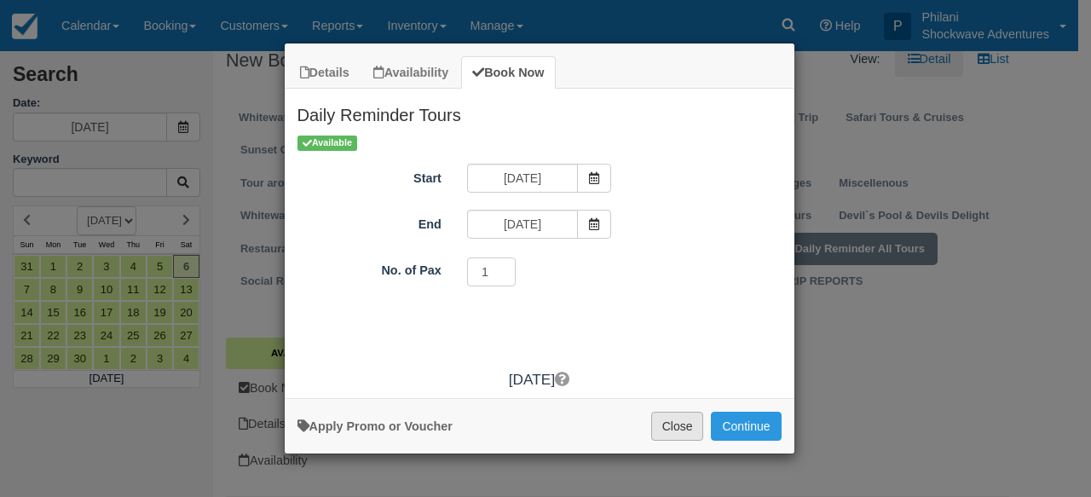
click at [672, 423] on button "Close" at bounding box center [677, 426] width 53 height 29
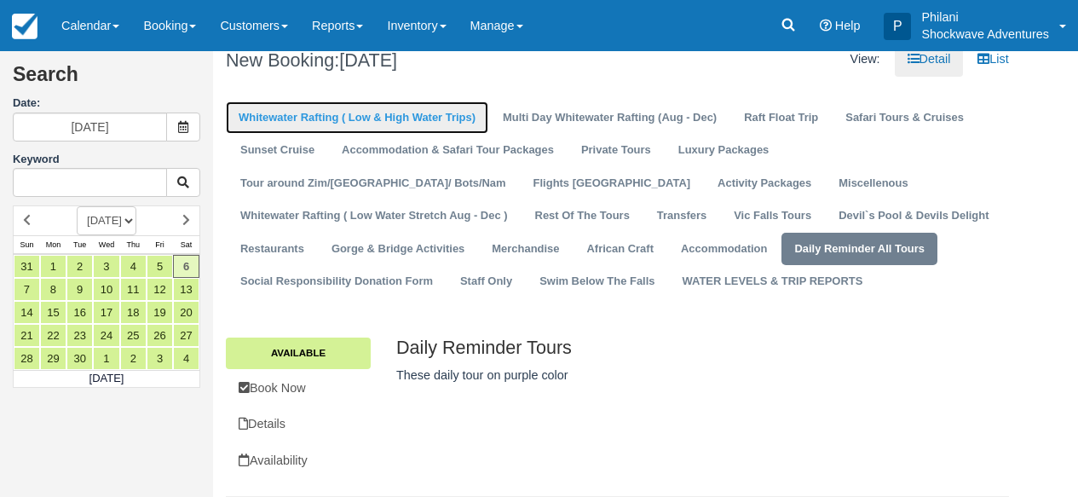
click at [408, 118] on link "Whitewater Rafting ( Low & High Water Trips)" at bounding box center [357, 117] width 263 height 33
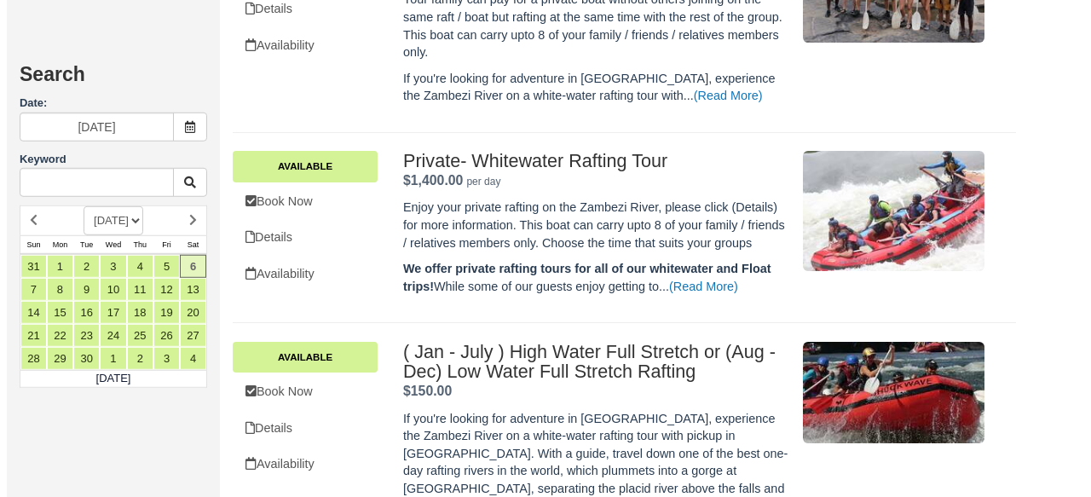
scroll to position [978, 0]
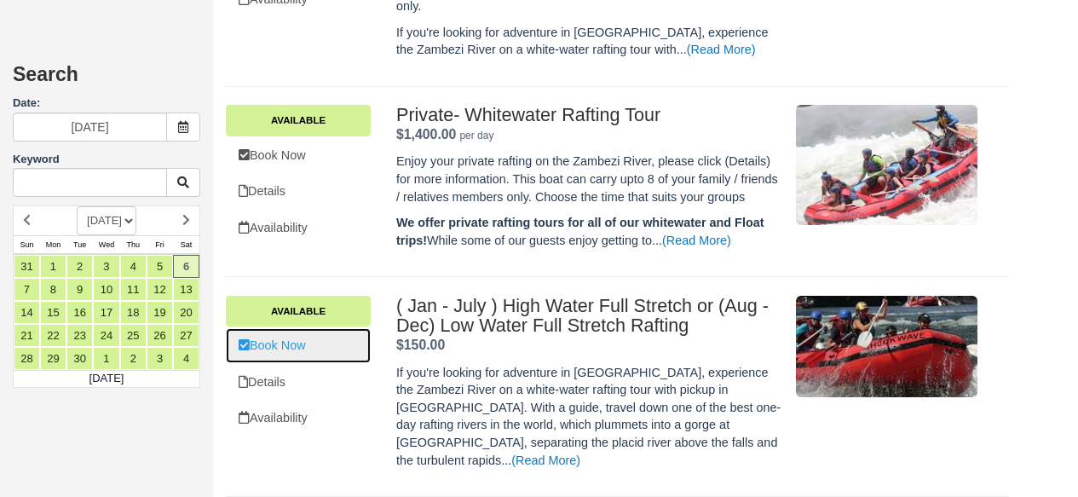
click at [357, 362] on link "Book Now" at bounding box center [298, 345] width 145 height 35
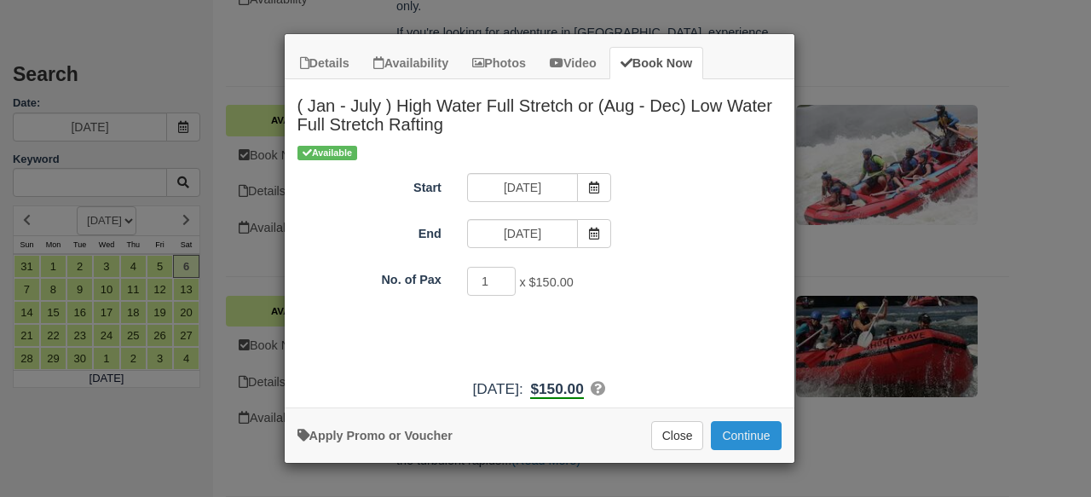
click at [752, 446] on button "Continue" at bounding box center [746, 435] width 70 height 29
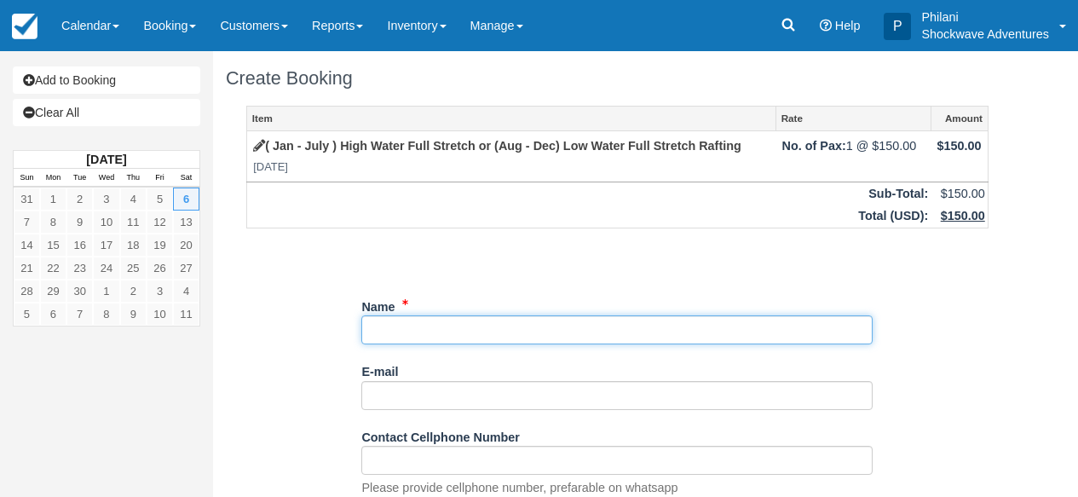
paste input "[PERSON_NAME]"
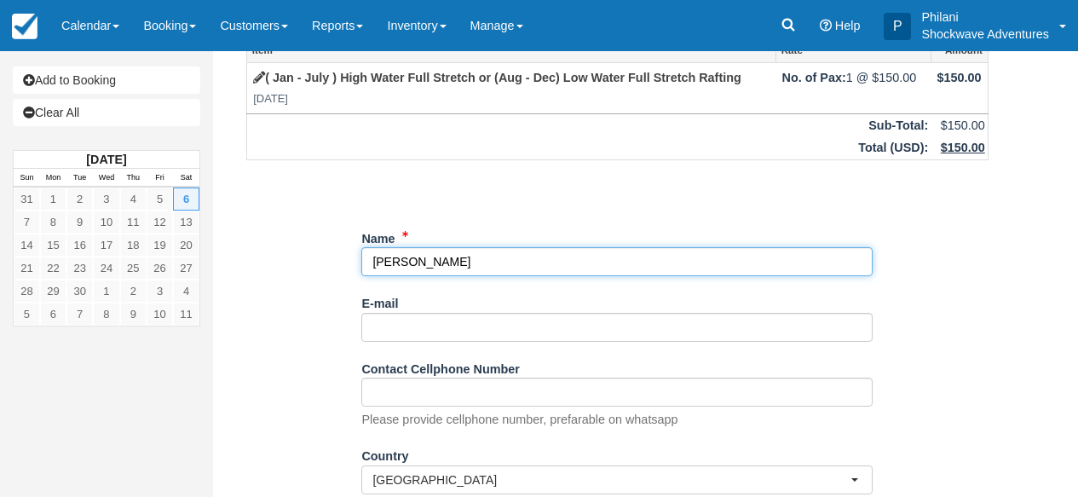
type input "[PERSON_NAME]"
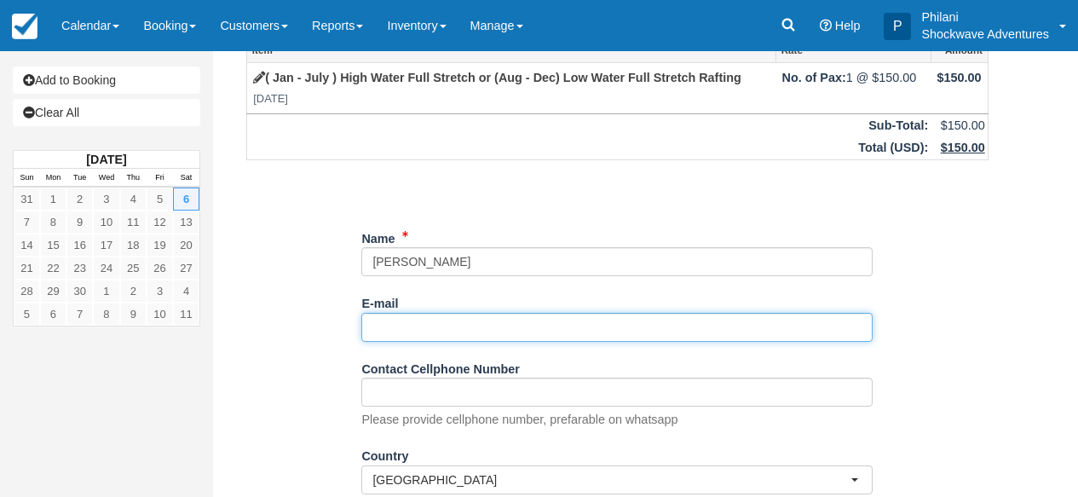
click at [431, 339] on input "E-mail" at bounding box center [616, 327] width 511 height 29
paste input "[EMAIL_ADDRESS][DOMAIN_NAME]"
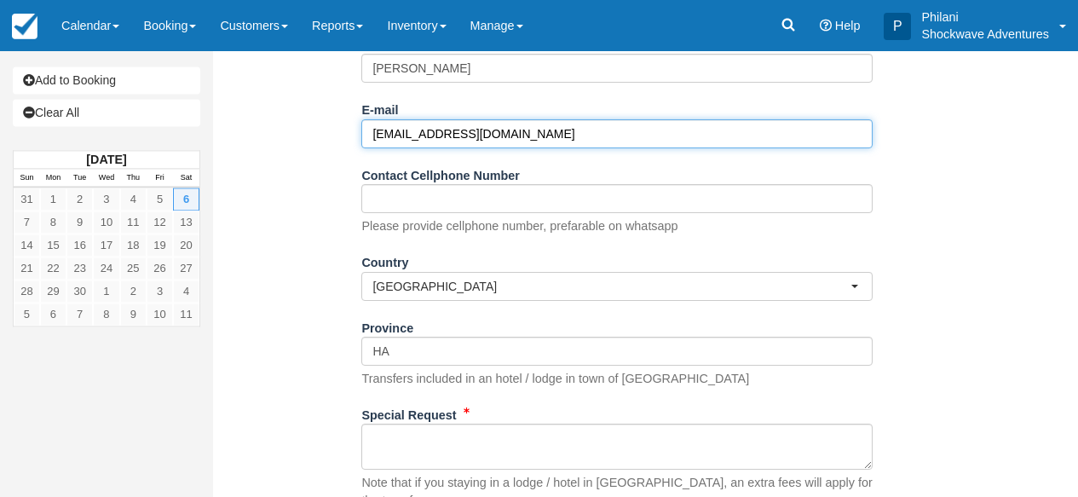
scroll to position [273, 0]
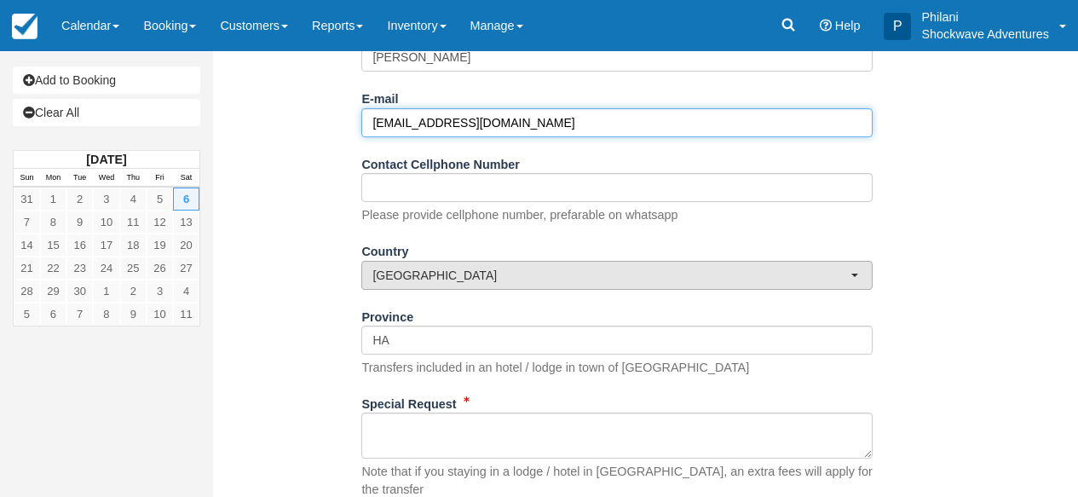
type input "[EMAIL_ADDRESS][DOMAIN_NAME]"
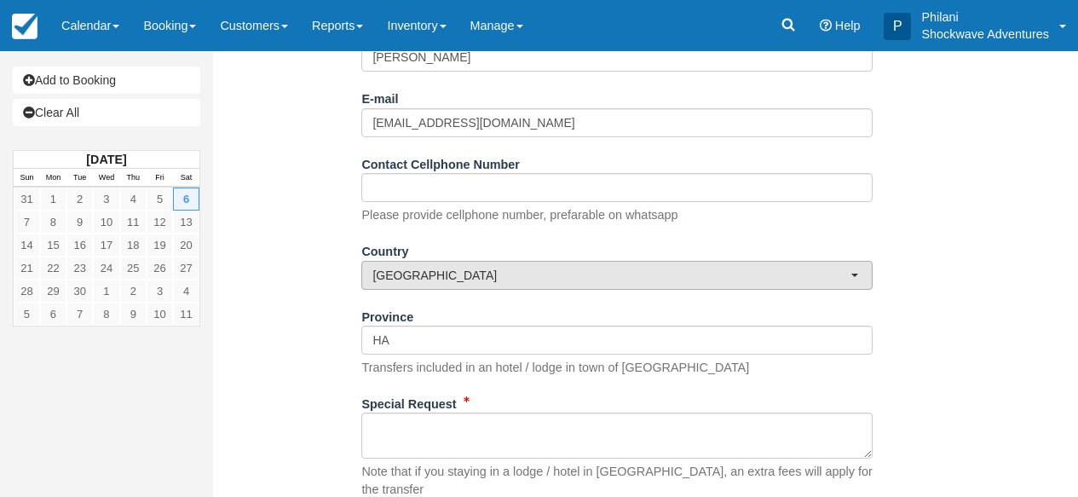
click at [514, 268] on button "[GEOGRAPHIC_DATA]" at bounding box center [616, 275] width 511 height 29
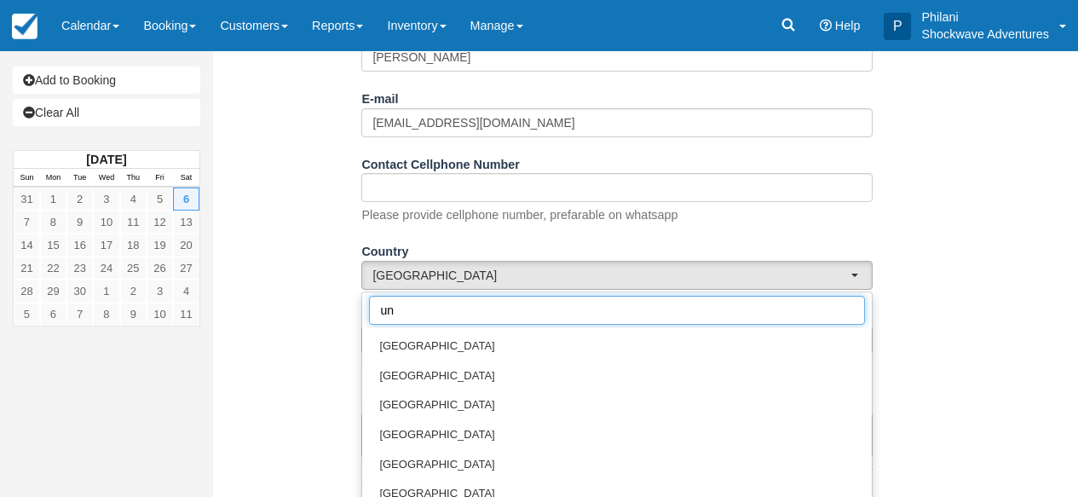
scroll to position [0, 0]
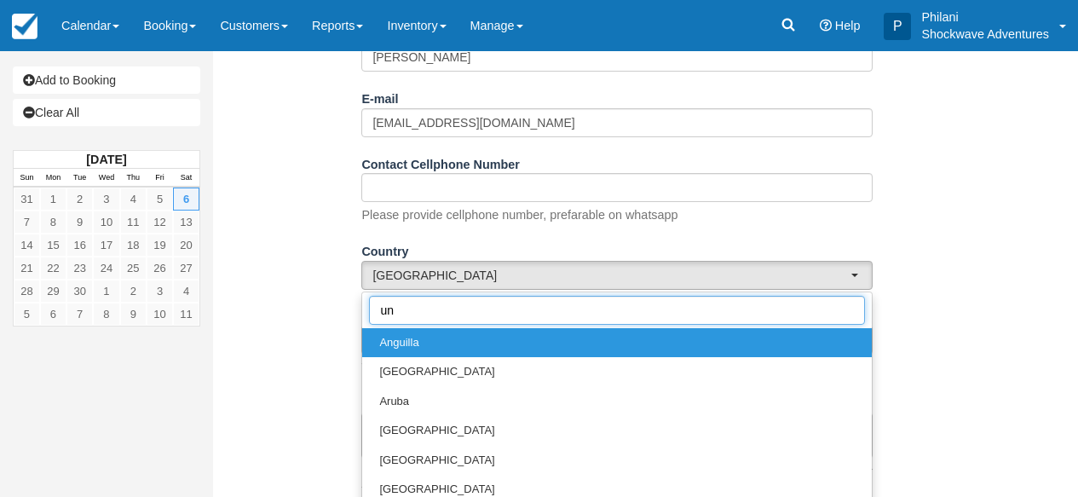
type input "uni"
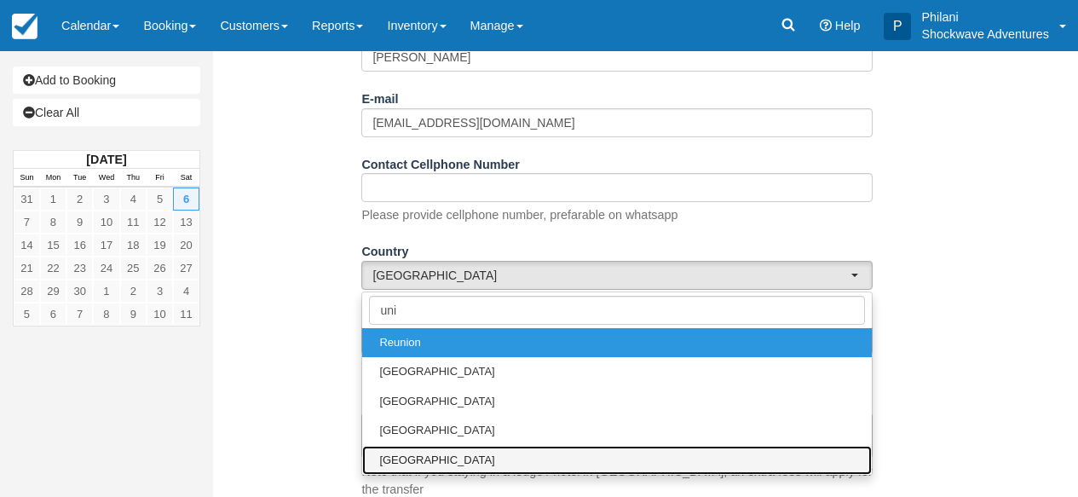
click at [483, 465] on link "[GEOGRAPHIC_DATA]" at bounding box center [617, 461] width 510 height 30
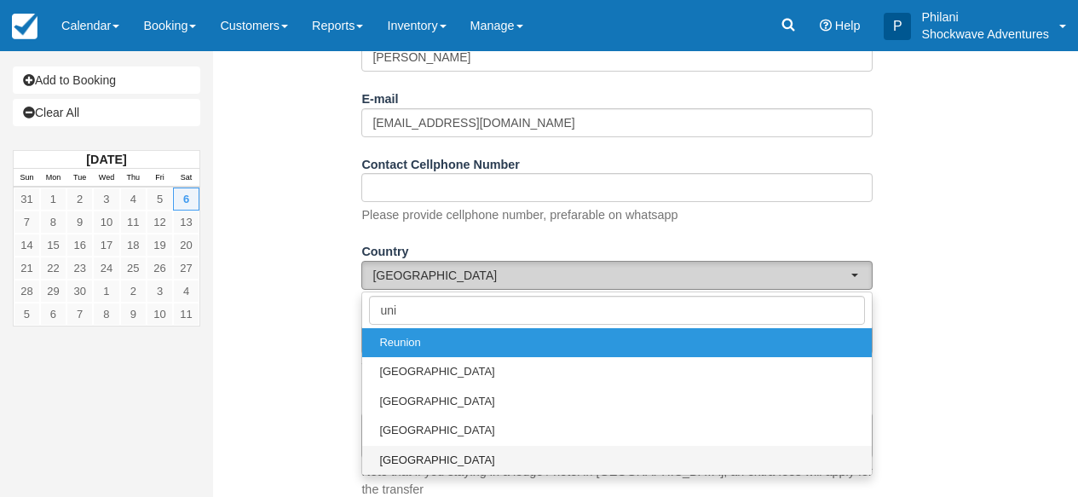
select select "US"
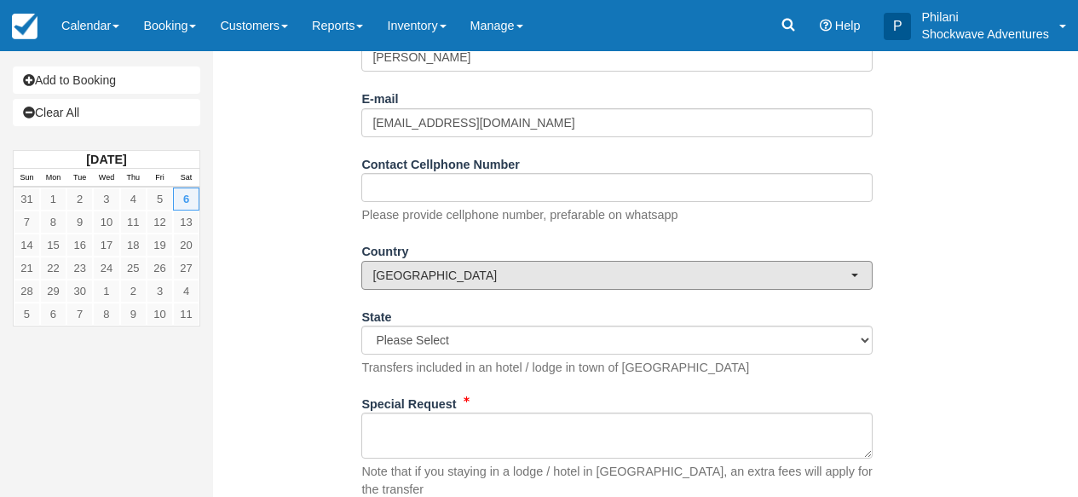
scroll to position [384, 0]
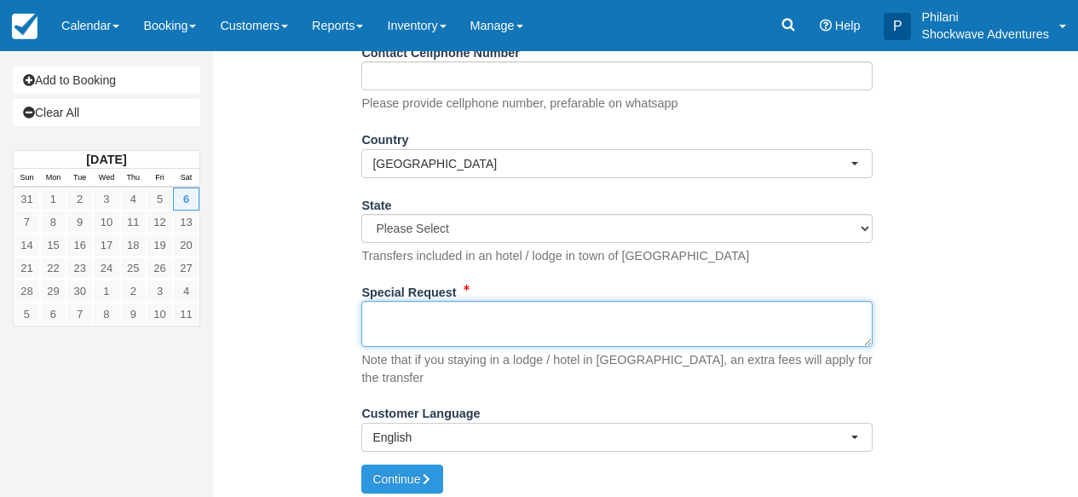
click at [507, 332] on textarea "Special Request" at bounding box center [616, 324] width 511 height 46
paste textarea "1.) I am a solo traveler. I previously got confirmation a few weeks ago that I …"
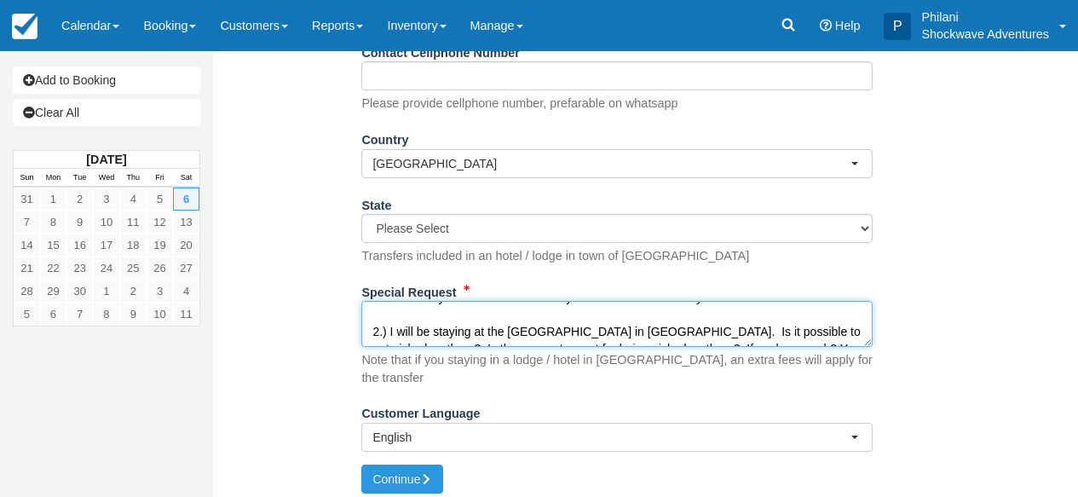
scroll to position [33, 0]
type textarea "1.) I am a solo traveler. I previously got confirmation a few weeks ago that I …"
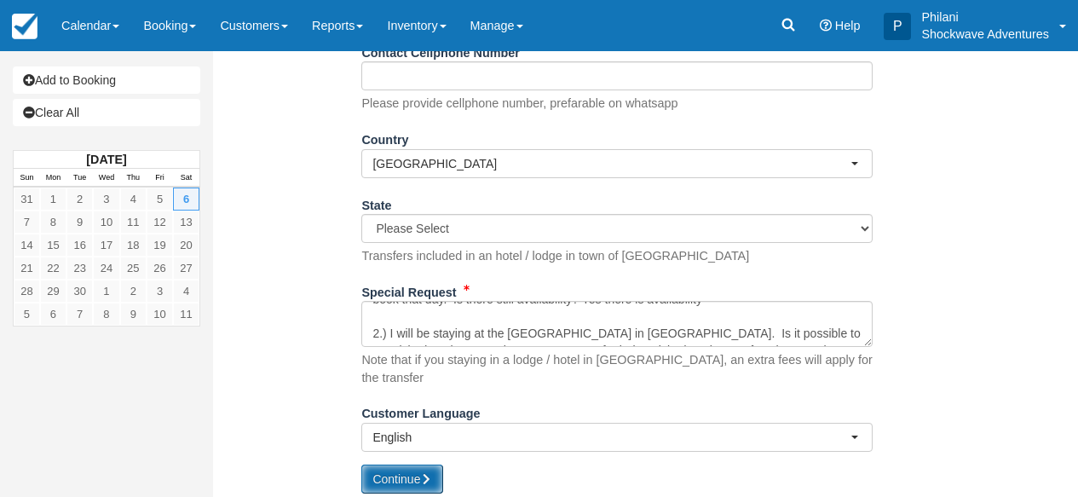
click at [440, 469] on button "Continue" at bounding box center [402, 478] width 82 height 29
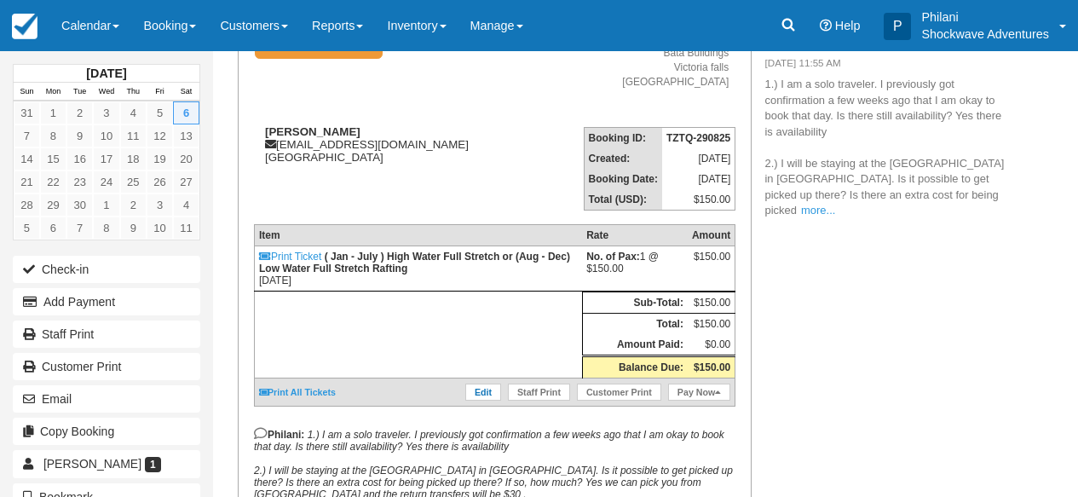
scroll to position [177, 0]
click at [480, 401] on link "Edit" at bounding box center [483, 392] width 36 height 17
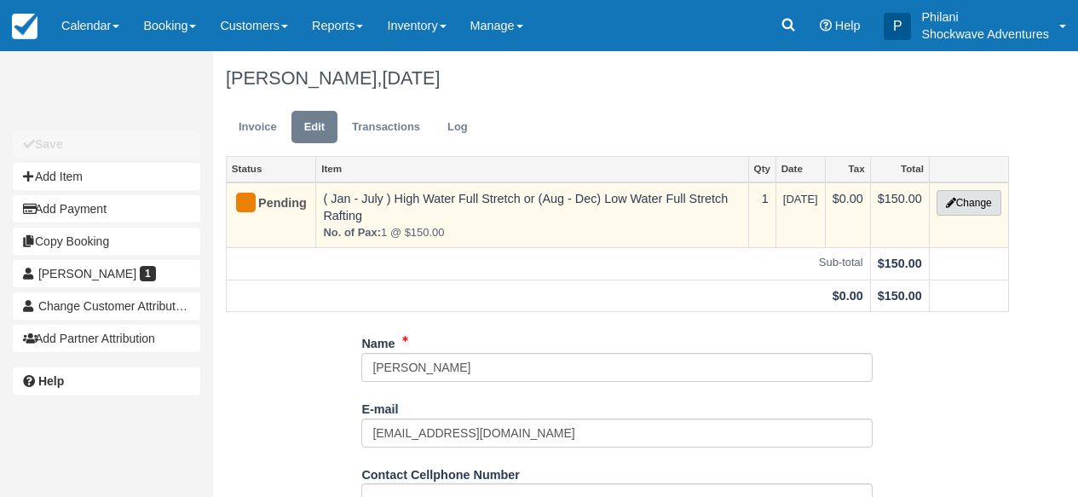
click at [964, 200] on button "Change" at bounding box center [969, 203] width 65 height 26
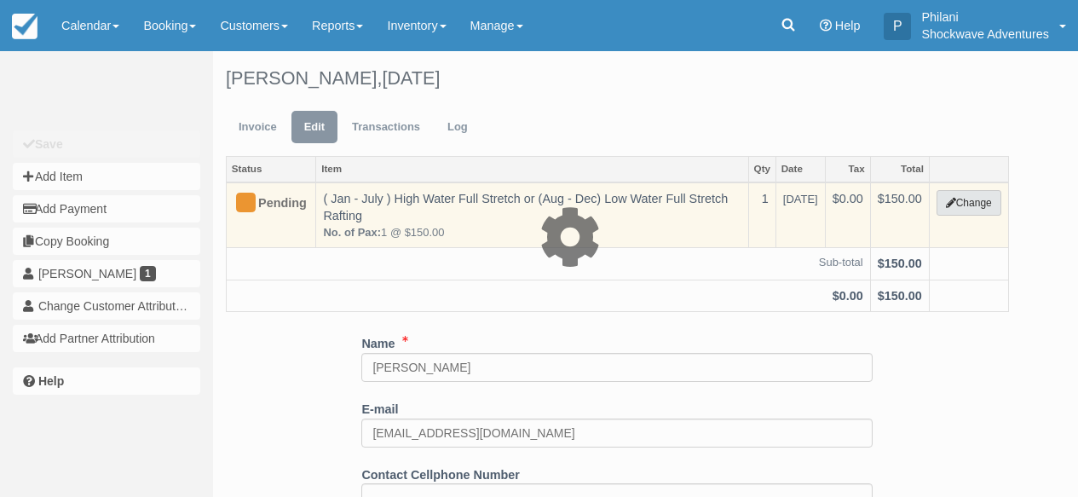
type input "150.00"
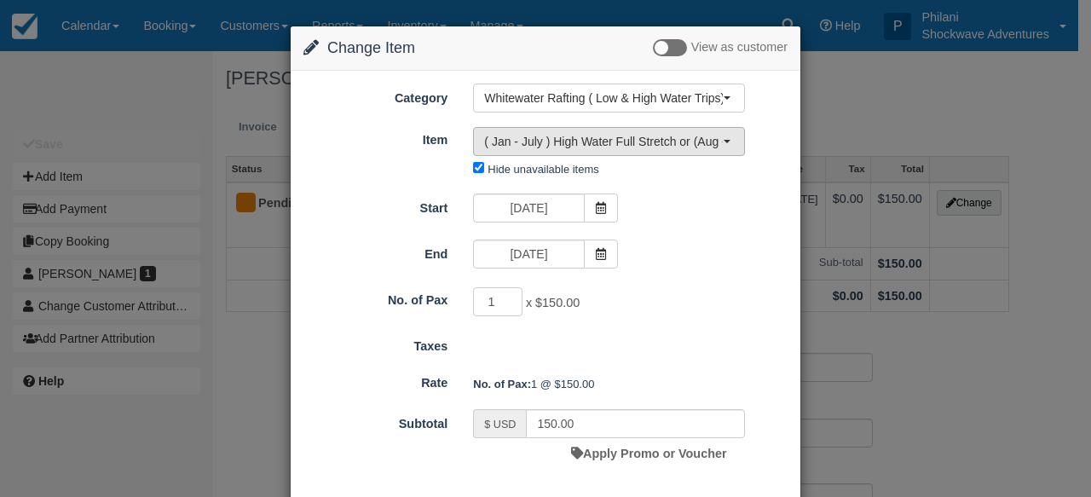
click at [637, 137] on span "( Jan - July ) High Water Full Stretch or (Aug - Dec) Low Water Full Stretch Ra…" at bounding box center [603, 141] width 239 height 17
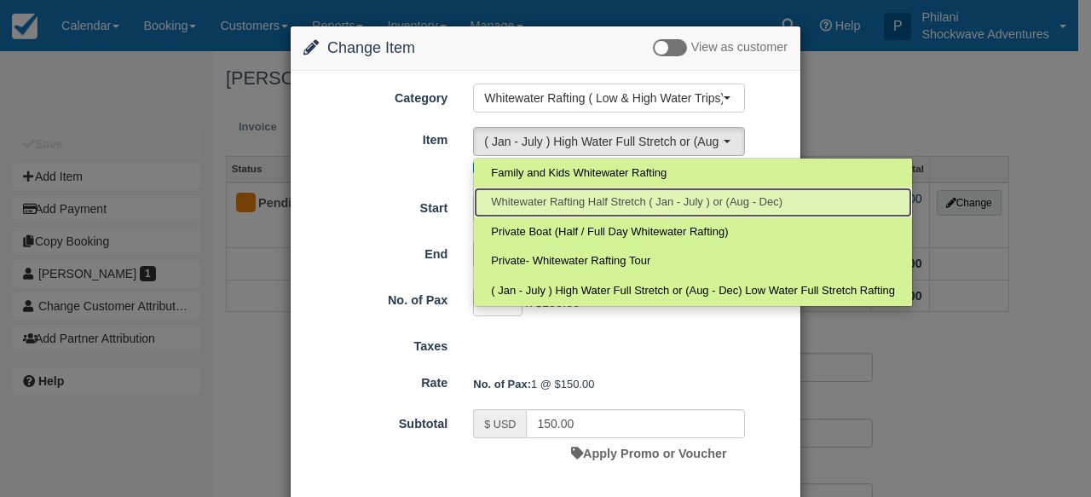
click at [649, 195] on span "Whitewater Rafting Half Stretch ( Jan - July ) or (Aug - Dec)" at bounding box center [636, 202] width 291 height 16
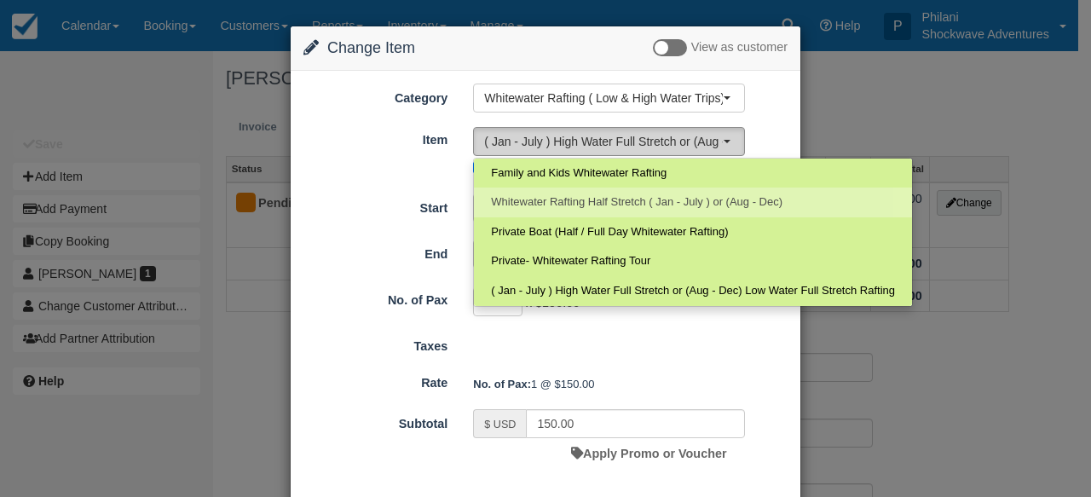
select select "10"
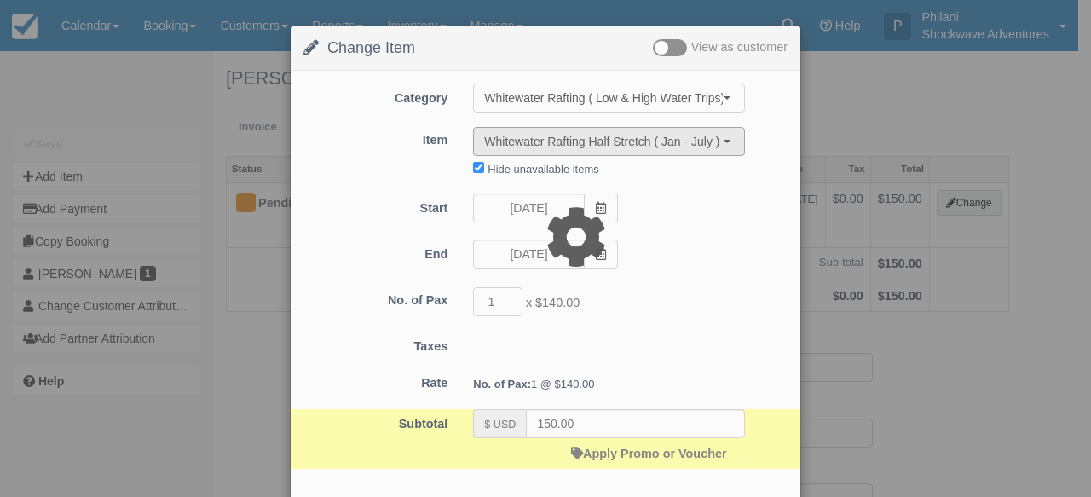
type input "140.00"
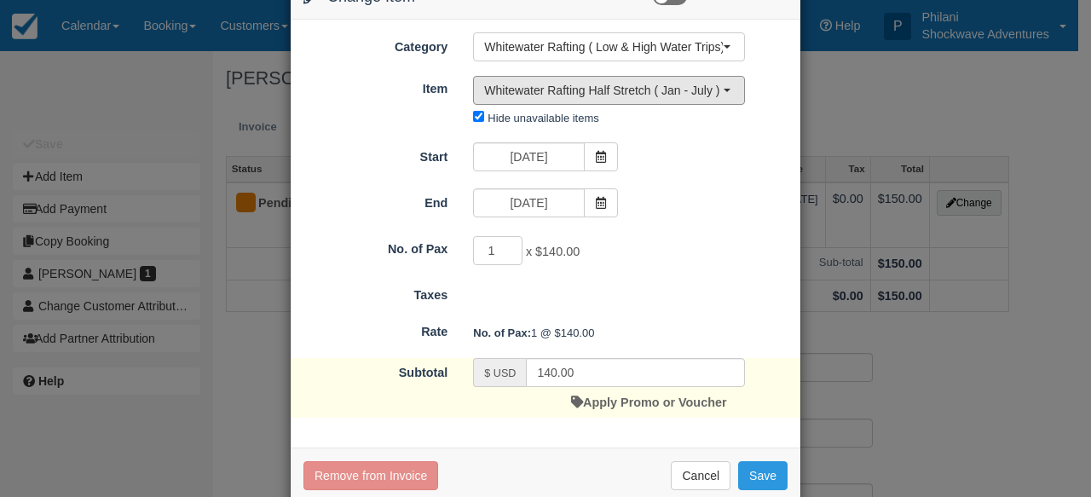
scroll to position [84, 0]
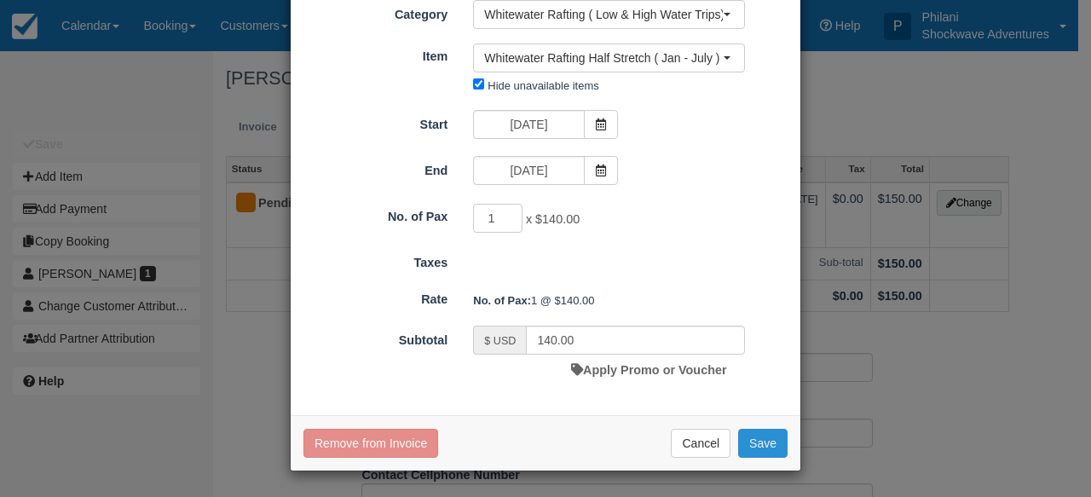
click at [770, 441] on button "Save" at bounding box center [762, 443] width 49 height 29
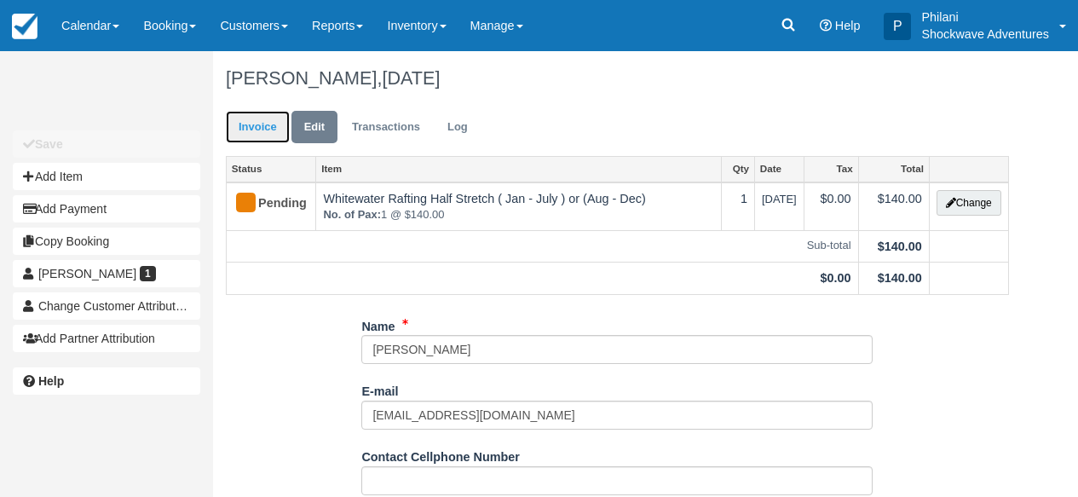
click at [250, 124] on link "Invoice" at bounding box center [258, 127] width 64 height 33
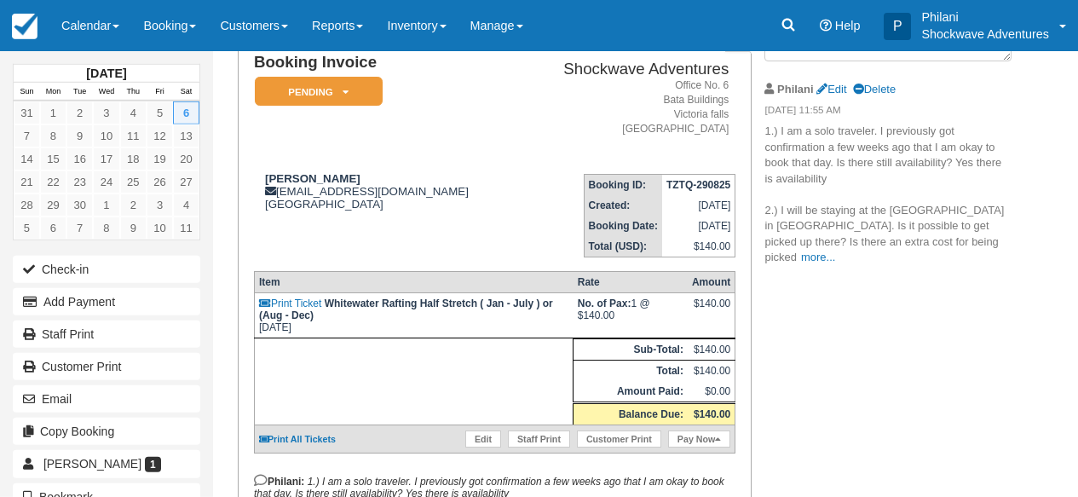
scroll to position [109, 0]
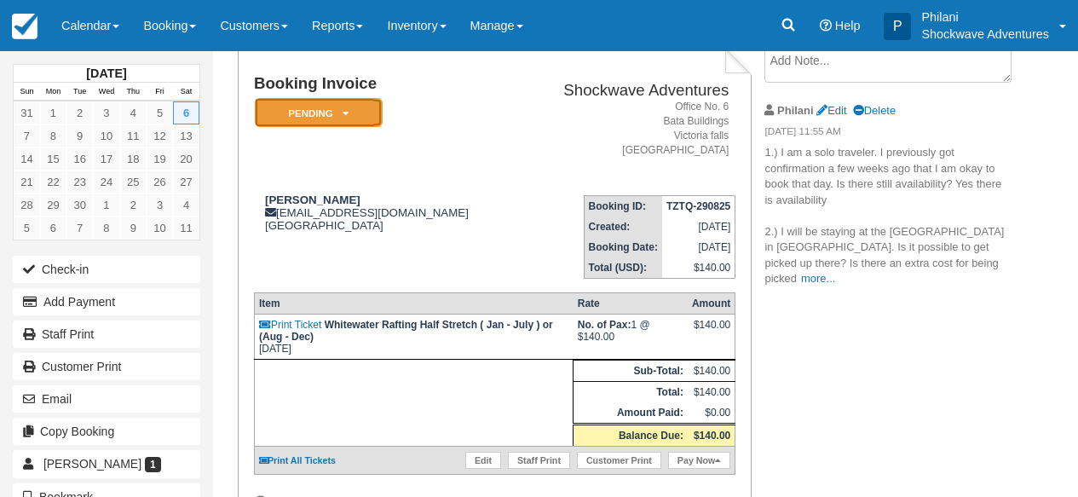
click at [347, 117] on icon at bounding box center [346, 113] width 6 height 10
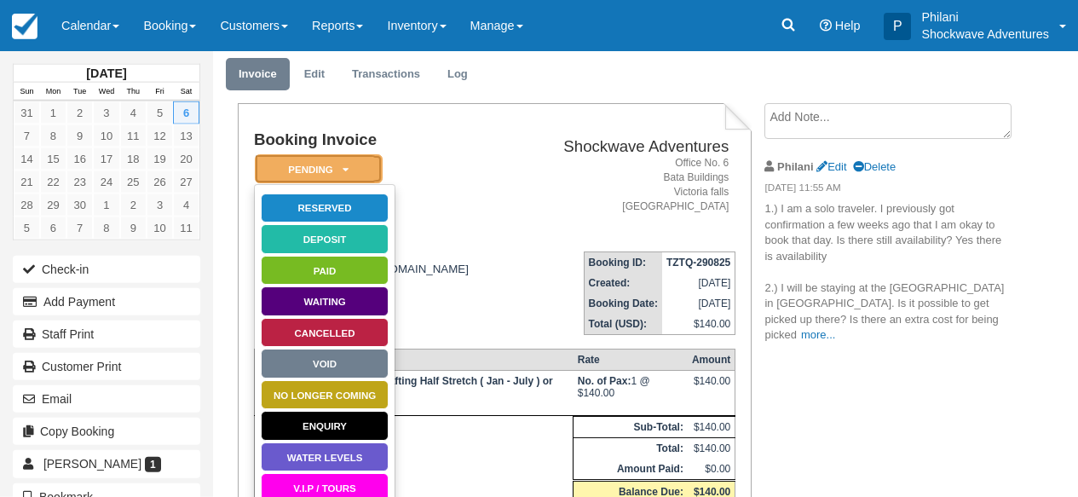
scroll to position [68, 0]
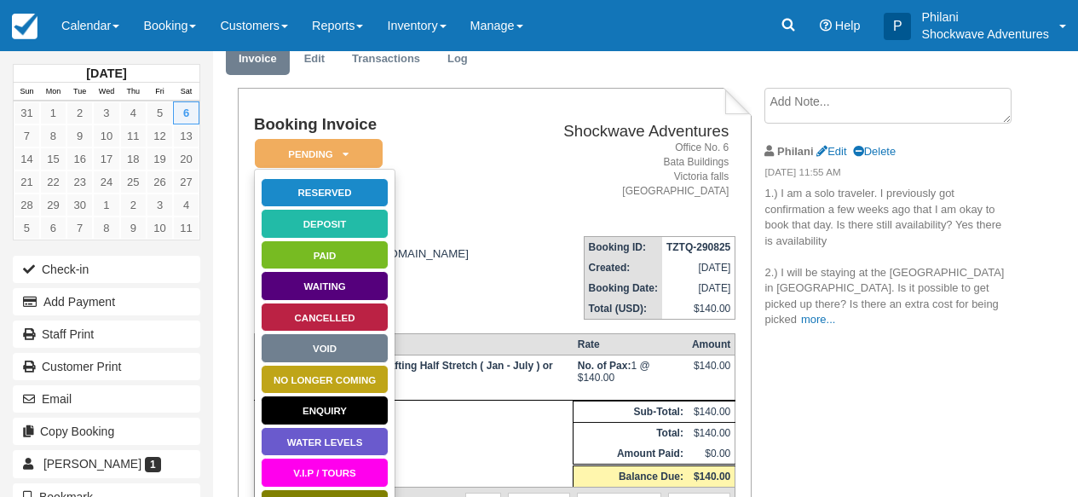
click at [516, 199] on td "Shockwave Adventures Office [STREET_ADDRESS]" at bounding box center [625, 169] width 219 height 107
click at [343, 197] on link "Reserved" at bounding box center [325, 193] width 128 height 30
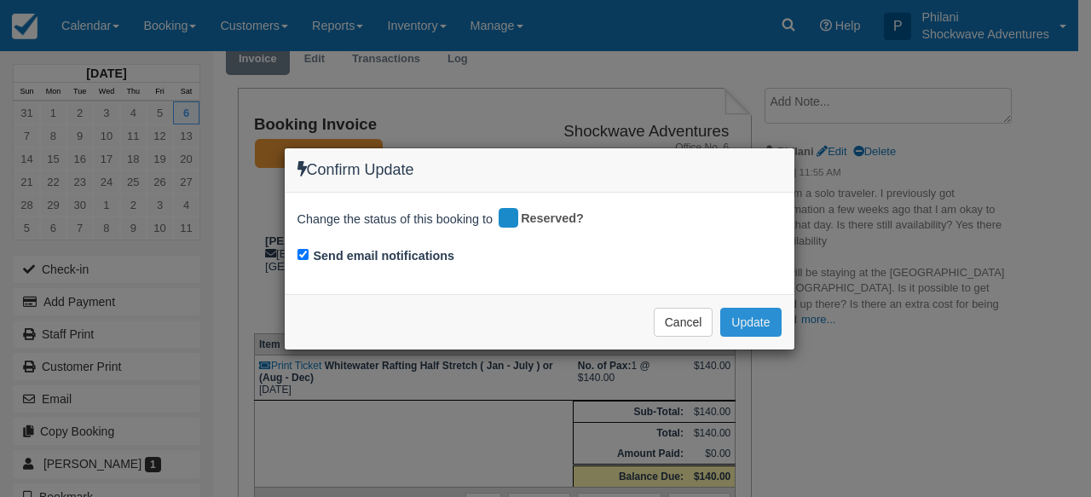
click at [772, 315] on button "Update" at bounding box center [750, 322] width 61 height 29
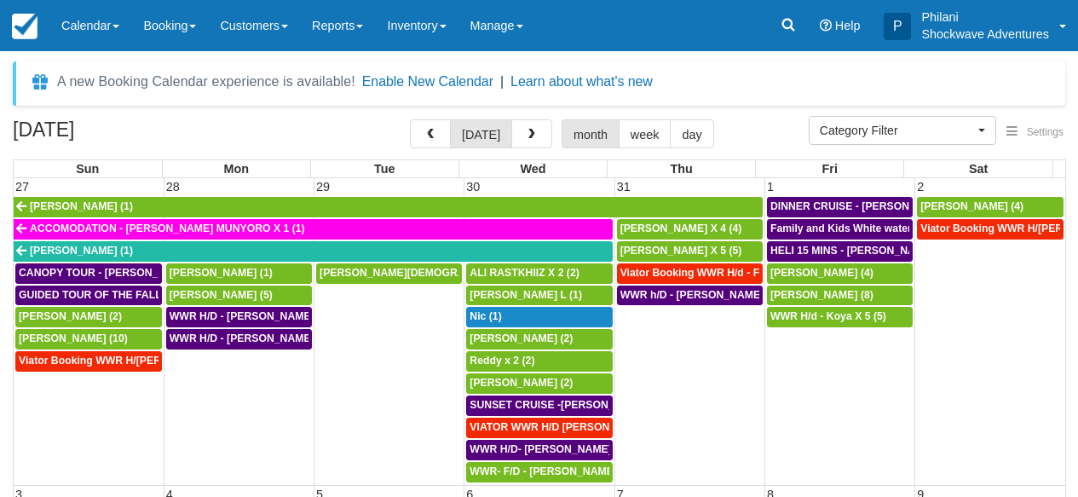
select select
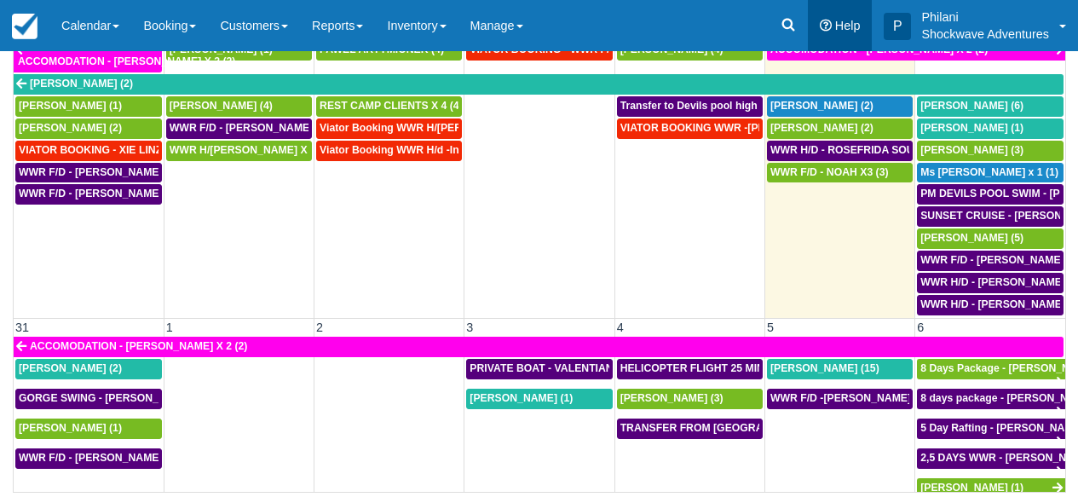
scroll to position [1037, 0]
